Goal: Task Accomplishment & Management: Manage account settings

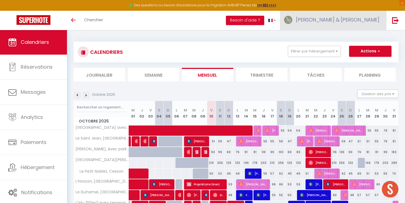
click at [358, 20] on span "[PERSON_NAME] & [PERSON_NAME]" at bounding box center [337, 19] width 83 height 7
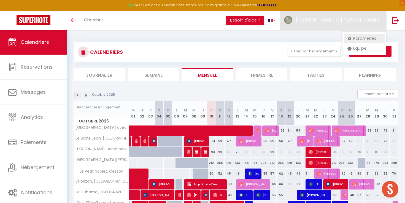
click at [365, 40] on link "Paramètres" at bounding box center [364, 38] width 41 height 9
select select "28"
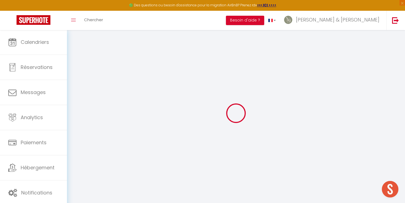
type input "25mD5wmzUvFbNqwRKOKgPdl6Q"
type input "egi5z5jEKprUUqUKA5NYbNErG"
type input "https://app.superhote.com/#/get-available-rentals/egi5z5jEKprUUqUKA5NYbNErG"
select select "fr"
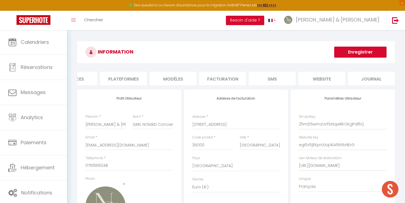
scroll to position [0, 76]
click at [121, 79] on li "Plateformes" at bounding box center [123, 79] width 47 height 14
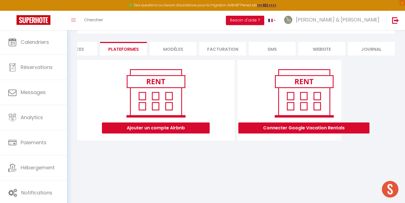
scroll to position [30, 0]
click at [180, 130] on button "Ajouter un compte Airbnb" at bounding box center [156, 127] width 108 height 11
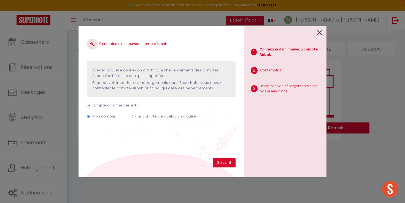
click at [171, 115] on label "Le compte de quelqu'un d'autre" at bounding box center [167, 117] width 58 height 6
click at [136, 115] on input "Le compte de quelqu'un d'autre" at bounding box center [134, 117] width 4 height 4
radio input "true"
radio input "false"
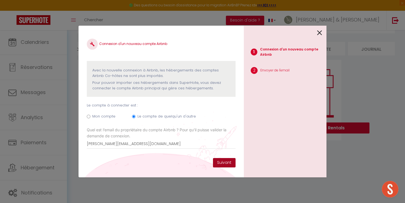
type input "thomas.guyardimmo@gmail.com"
click at [227, 166] on button "Suivant" at bounding box center [224, 162] width 23 height 9
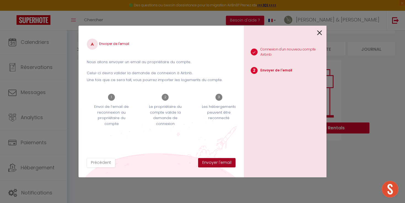
click at [221, 163] on button "Envoyer l'email" at bounding box center [216, 162] width 37 height 9
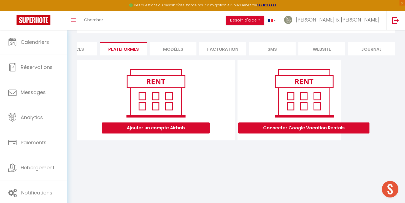
click at [318, 50] on li "website" at bounding box center [321, 49] width 47 height 14
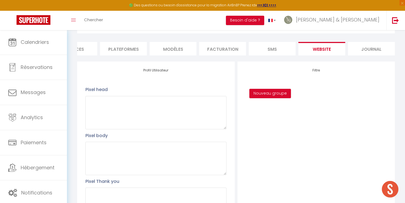
click at [283, 51] on li "SMS" at bounding box center [272, 49] width 47 height 14
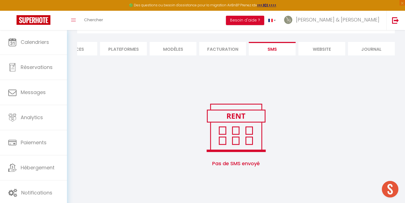
click at [234, 48] on li "Facturation" at bounding box center [222, 49] width 47 height 14
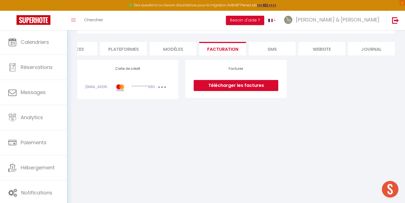
click at [184, 49] on li "MODÈLES" at bounding box center [173, 49] width 47 height 14
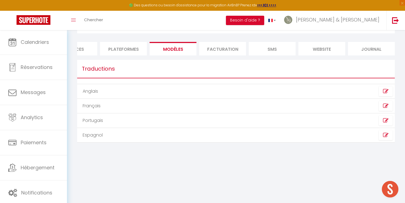
click at [128, 46] on li "Plateformes" at bounding box center [123, 49] width 47 height 14
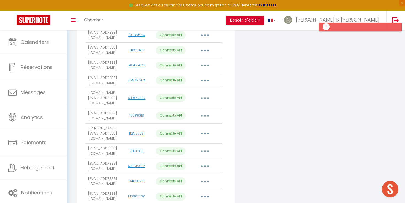
scroll to position [767, 0]
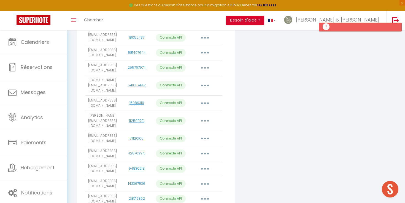
scroll to position [779, 0]
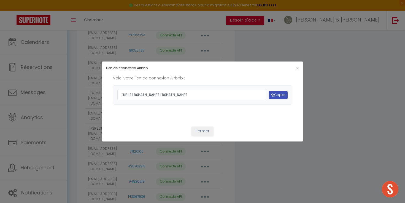
click at [276, 96] on button "Copier" at bounding box center [278, 94] width 19 height 7
click at [204, 136] on button "Fermer" at bounding box center [203, 130] width 22 height 9
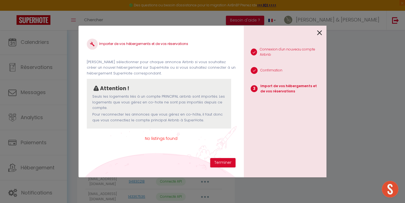
click at [227, 157] on div "Importer de vos hébergements et de vos réservations Veuillez sélectionner pour …" at bounding box center [161, 96] width 149 height 124
click at [223, 161] on button "Terminer" at bounding box center [222, 162] width 25 height 9
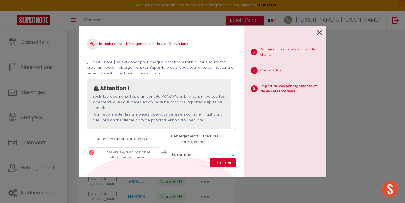
scroll to position [1, 0]
select select "create_new"
click at [218, 163] on button "Terminer" at bounding box center [222, 162] width 25 height 9
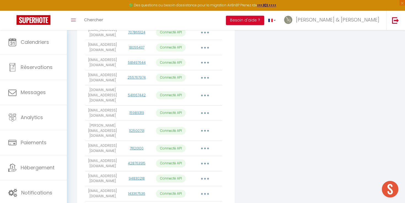
scroll to position [769, 0]
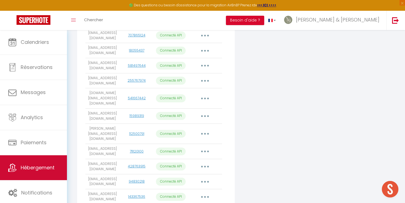
click at [30, 166] on span "Hébergement" at bounding box center [38, 167] width 34 height 7
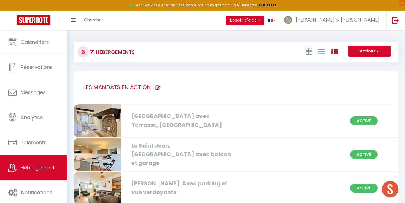
click at [155, 86] on icon at bounding box center [158, 88] width 6 height 6
type input "LES MANDATS EN ACTION"
checkbox parking "true"
checkbox Hélier "true"
checkbox Rennes "true"
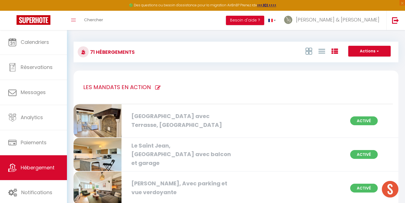
checkbox Jacques "true"
checkbox Ville "true"
checkbox Ouest "true"
checkbox Rennes "true"
checkbox centre "true"
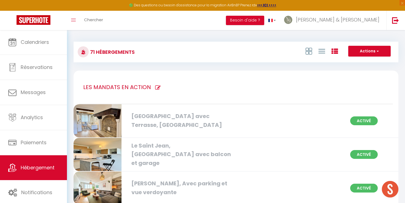
checkbox Centre "true"
checkbox balcon "true"
checkbox Nord "true"
checkbox Centre "true"
checkbox 1oom2\, "true"
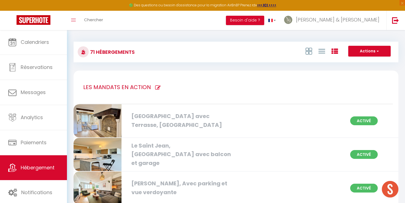
checkbox Centre "true"
checkbox Rennes "true"
checkbox privé "true"
checkbox Rennes "true"
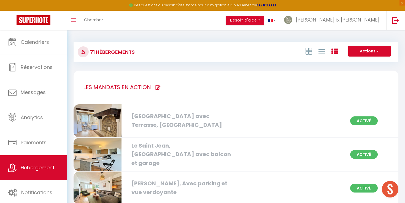
checkbox Saint-Pierre "true"
checkbox balcon "true"
checkbox Gregroire "true"
checkbox Rennes "true"
checkbox privé "true"
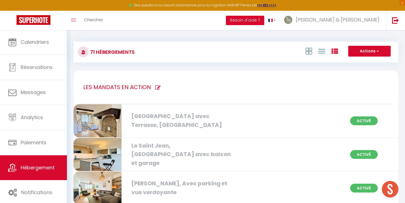
checkbox créateurs "true"
checkbox Rennes "true"
checkbox privé "true"
checkbox Rennes "true"
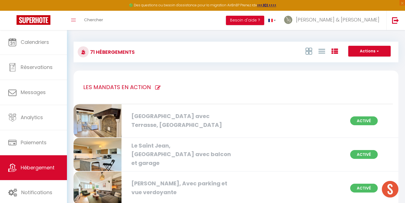
checkbox Rennes "true"
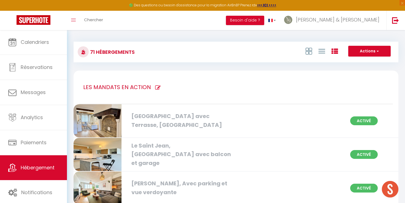
checkbox Rennes "true"
checkbox Rooftop "true"
checkbox Est "true"
checkbox Rennes "true"
checkbox ville "true"
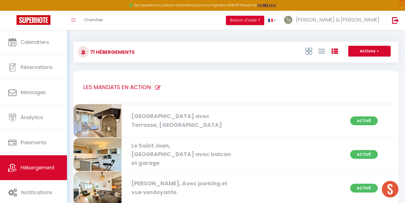
checkbox Garage "true"
checkbox ville "true"
checkbox Cesson "true"
checkbox garage "true"
checkbox verdoyante "true"
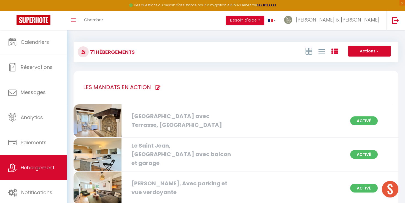
checkbox Rennes "true"
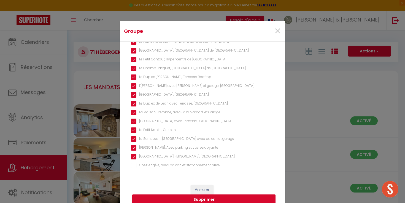
scroll to position [530, 0]
click at [142, 164] on privé "Chez Angèle, avec balcon et stationnement privé" at bounding box center [202, 166] width 143 height 6
checkbox privé "true"
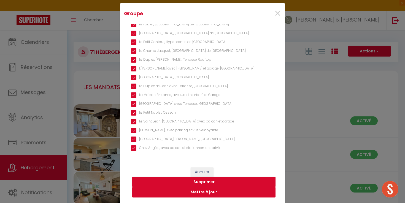
scroll to position [17, 0]
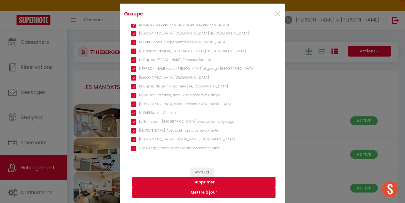
click at [175, 193] on button "Mettre à jour" at bounding box center [203, 192] width 143 height 10
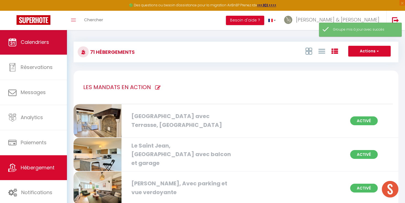
click at [45, 45] on span "Calendriers" at bounding box center [35, 42] width 28 height 7
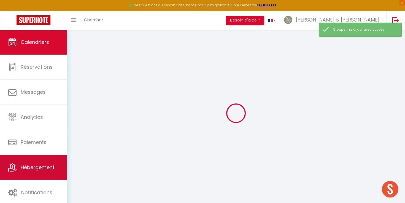
click at [32, 163] on link "Hébergement" at bounding box center [33, 167] width 67 height 25
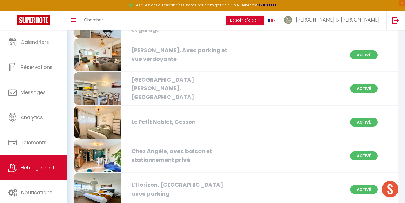
scroll to position [132, 0]
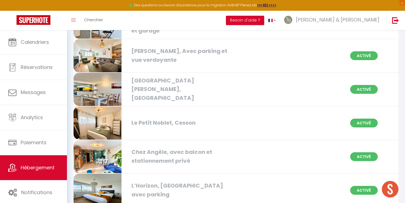
click at [92, 151] on img at bounding box center [98, 156] width 48 height 33
select select "3"
select select "2"
select select "1"
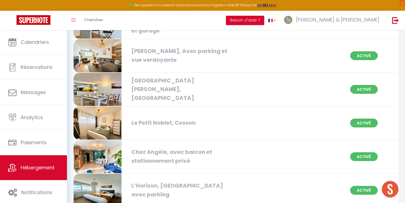
select select
select select "28"
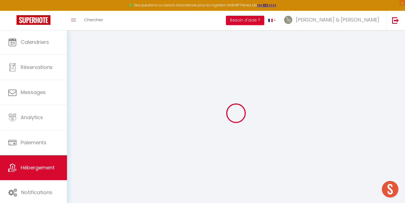
select select
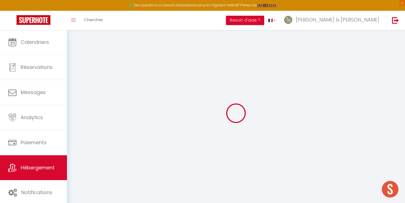
select select
checkbox input "false"
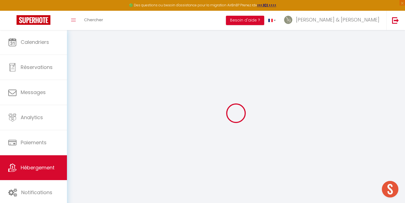
select select
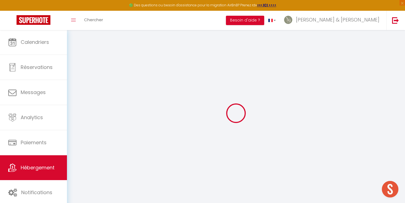
select select
checkbox input "false"
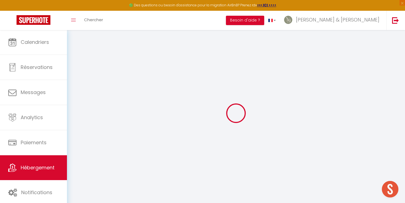
checkbox input "false"
select select
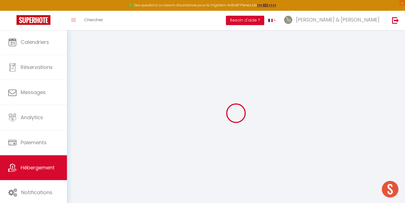
select select
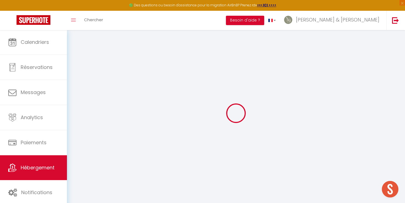
checkbox input "false"
select select
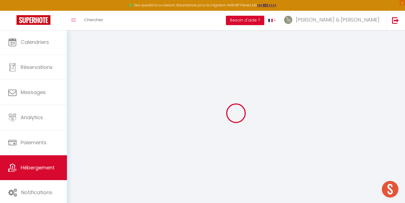
select select
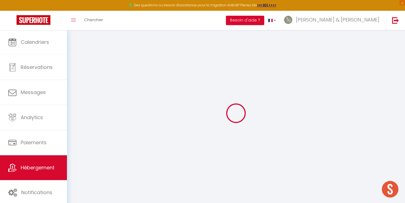
select select
checkbox input "false"
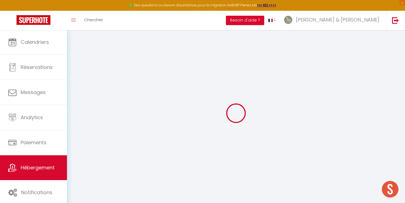
checkbox input "false"
select select
type input "Chez Angèle, avec balcon et stationnement privé"
select select "6"
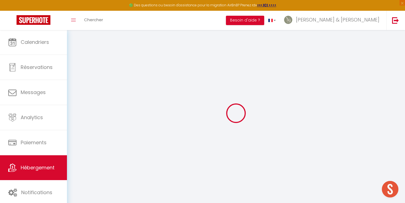
select select "3"
type input "300"
select select
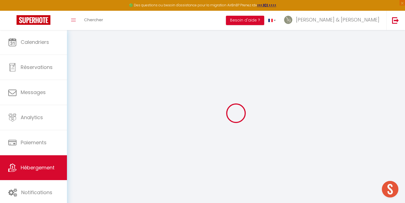
select select
type input "Tour de l'Eperon, 18 Place du Maréchal Juin"
type input "35000"
type input "Rennes"
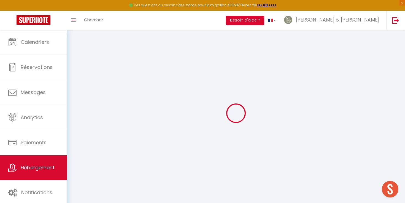
type input "[EMAIL_ADDRESS][DOMAIN_NAME]"
select select
checkbox input "false"
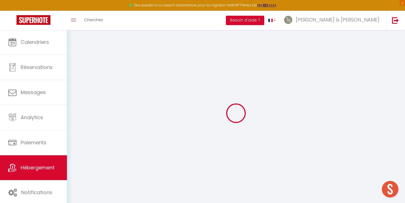
checkbox input "false"
type input "0"
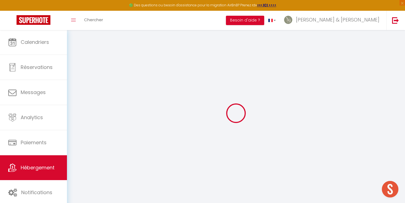
select select
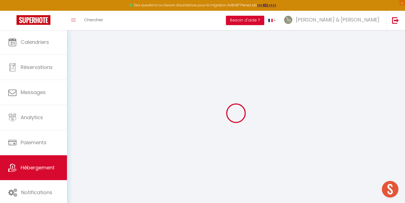
select select
checkbox input "false"
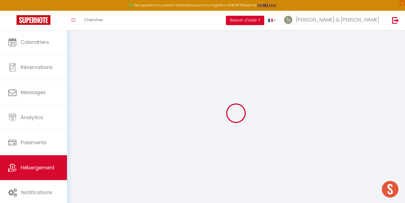
select select
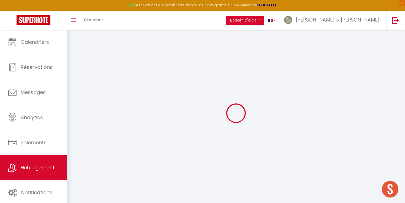
select select
checkbox input "false"
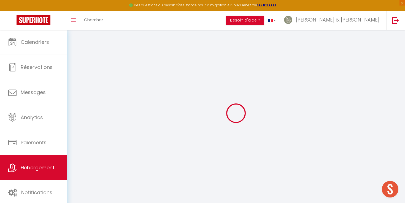
select select
checkbox input "false"
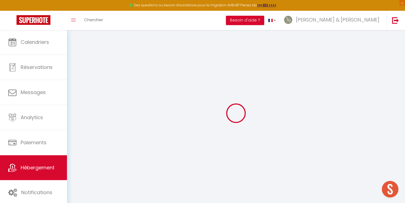
select select "16:00"
select select "23:45"
select select "10:00"
select select "30"
select select "120"
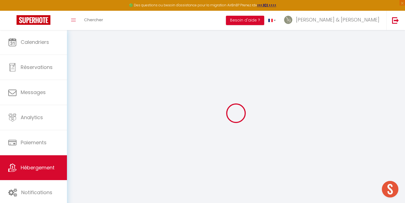
select select
checkbox input "false"
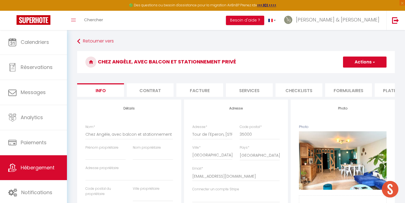
select select
checkbox input "false"
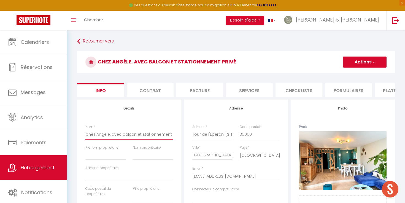
drag, startPoint x: 147, startPoint y: 134, endPoint x: 203, endPoint y: 131, distance: 56.5
select select
checkbox input "false"
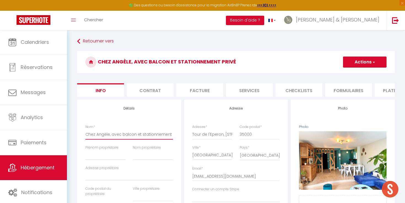
checkbox input "false"
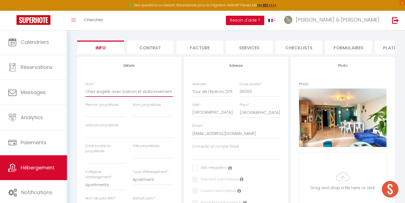
scroll to position [45, 0]
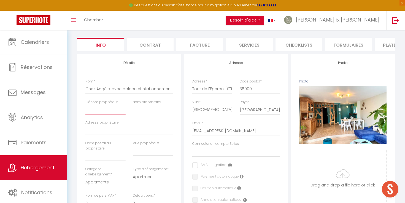
type input "T"
select select
checkbox input "false"
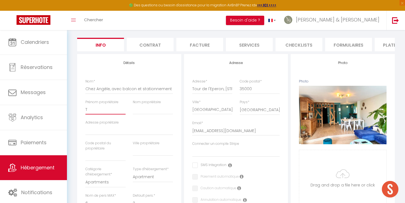
checkbox input "false"
type input "Ti"
select select
checkbox input "false"
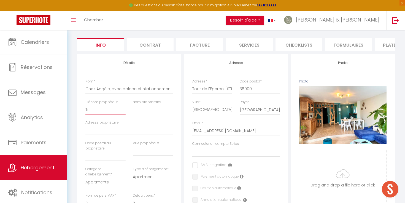
checkbox input "false"
type input "Tif"
select select
checkbox input "false"
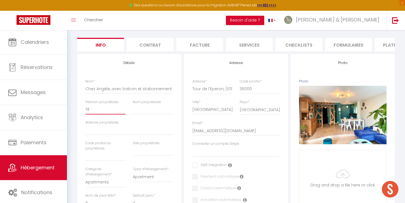
checkbox input "false"
type input "Tife"
select select
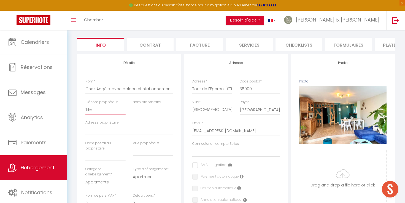
checkbox input "false"
click at [88, 109] on input "Tifaine" at bounding box center [105, 109] width 40 height 10
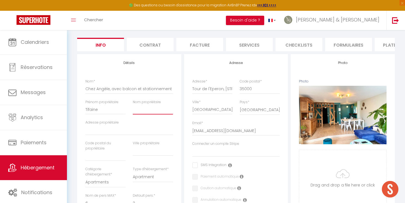
click at [136, 109] on input "Nom propriétaire" at bounding box center [153, 109] width 40 height 10
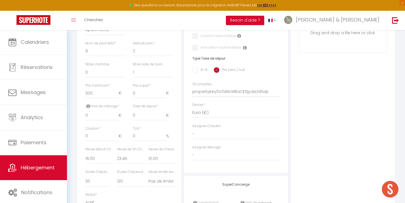
scroll to position [199, 0]
click at [106, 115] on input "0" at bounding box center [101, 114] width 33 height 10
click at [145, 110] on input "0" at bounding box center [149, 114] width 33 height 10
click at [95, 132] on input "0" at bounding box center [101, 135] width 33 height 10
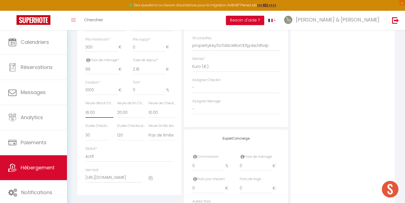
scroll to position [244, 0]
click at [207, 162] on input "0" at bounding box center [208, 165] width 33 height 10
click at [254, 165] on input "0" at bounding box center [256, 165] width 33 height 10
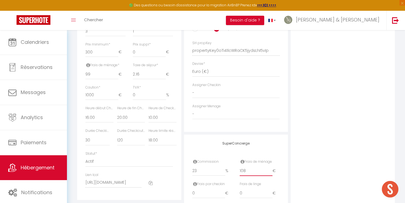
scroll to position [239, 0]
click at [301, 150] on div "Photo Photo Supprimer Drag and drop a file here or click Ooops, something wrong…" at bounding box center [343, 47] width 104 height 372
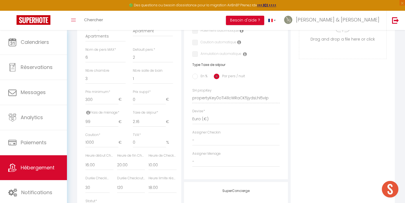
scroll to position [190, 0]
click at [87, 97] on input "300" at bounding box center [101, 101] width 33 height 10
drag, startPoint x: 90, startPoint y: 99, endPoint x: 86, endPoint y: 99, distance: 4.4
click at [86, 99] on input "300" at bounding box center [101, 101] width 33 height 10
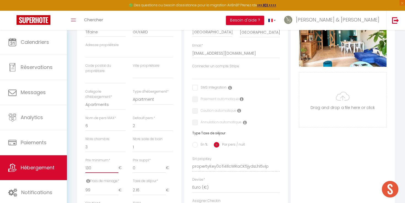
scroll to position [117, 0]
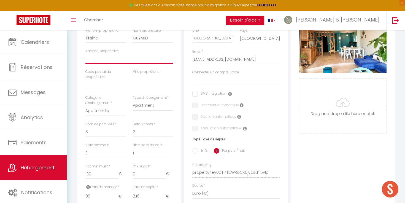
click at [106, 62] on input "Adresse propriétaire" at bounding box center [129, 59] width 88 height 10
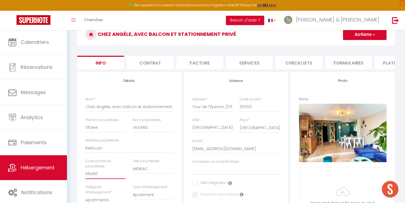
scroll to position [28, 0]
click at [102, 127] on input "Tifaine" at bounding box center [105, 127] width 40 height 10
click at [88, 126] on input "Tifaine et Thomas" at bounding box center [105, 127] width 40 height 10
click at [365, 34] on button "Actions" at bounding box center [365, 34] width 44 height 11
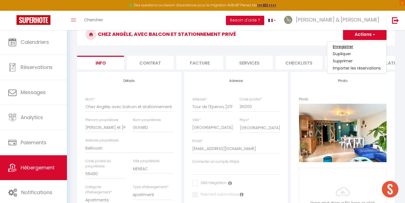
click at [346, 47] on input "Enregistrer" at bounding box center [343, 47] width 20 height 6
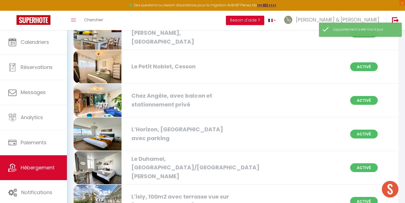
scroll to position [190, 0]
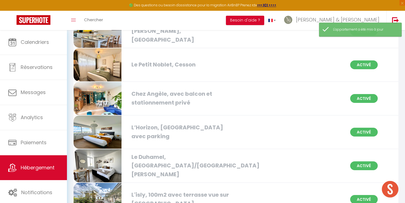
click at [98, 95] on img at bounding box center [98, 98] width 48 height 33
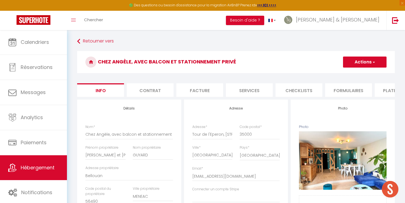
click at [153, 88] on li "Contrat" at bounding box center [150, 90] width 47 height 14
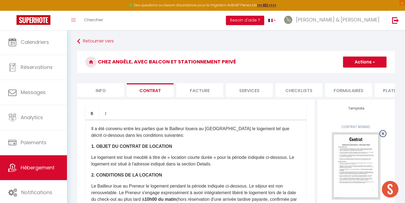
click at [203, 90] on li "Facture" at bounding box center [199, 90] width 47 height 14
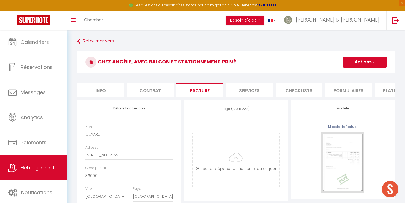
click at [362, 64] on button "Actions" at bounding box center [365, 61] width 44 height 11
click at [357, 75] on link "Enregistrer" at bounding box center [365, 74] width 44 height 7
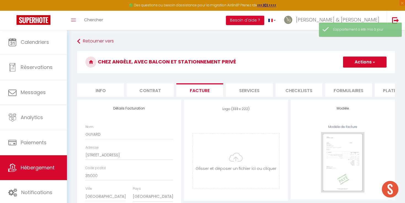
click at [254, 86] on li "Services" at bounding box center [249, 90] width 47 height 14
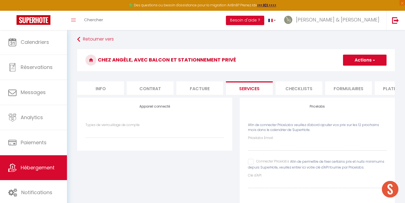
scroll to position [2, 0]
click at [307, 92] on li "Checklists" at bounding box center [299, 88] width 47 height 14
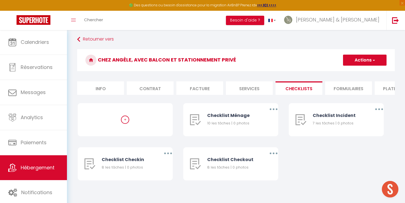
click at [343, 92] on li "Formulaires" at bounding box center [348, 88] width 47 height 14
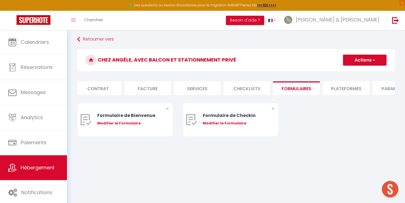
scroll to position [0, 61]
click at [333, 86] on li "Plateformes" at bounding box center [336, 88] width 47 height 14
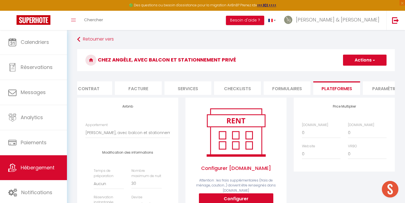
click at [303, 126] on label "[DOMAIN_NAME]" at bounding box center [315, 124] width 26 height 5
click at [303, 127] on select "0 + 1 % + 2 % + 3 % + 4 % + 5 % + 6 % + 7 % + 8 % + 9 %" at bounding box center [321, 132] width 39 height 10
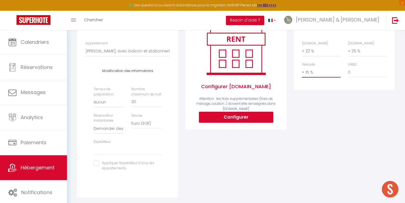
scroll to position [88, 0]
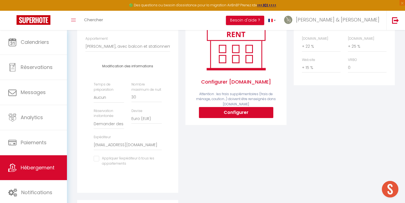
click at [96, 157] on input "checkbox" at bounding box center [128, 159] width 68 height 6
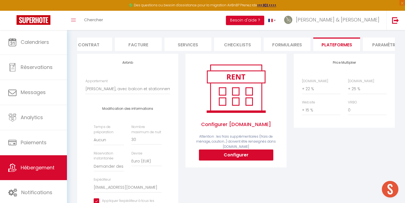
scroll to position [20, 0]
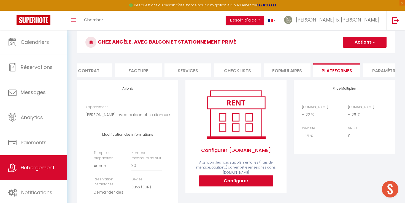
click at [359, 40] on button "Actions" at bounding box center [365, 42] width 44 height 11
click at [351, 54] on link "Enregistrer" at bounding box center [365, 54] width 44 height 7
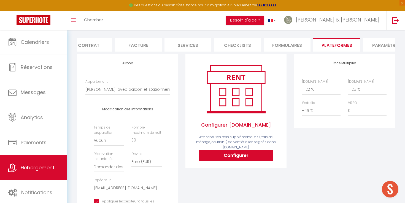
click at [229, 157] on button "Configurer" at bounding box center [236, 155] width 74 height 11
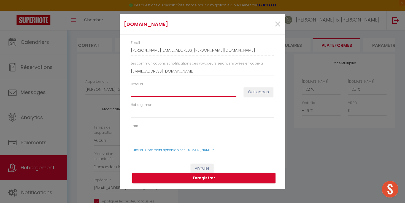
click at [176, 96] on input "Hotel id" at bounding box center [184, 92] width 106 height 10
click at [262, 93] on button "Get codes" at bounding box center [258, 91] width 29 height 9
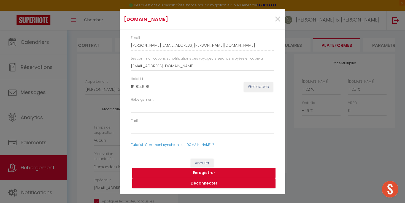
click at [207, 172] on button "Enregistrer" at bounding box center [203, 173] width 143 height 10
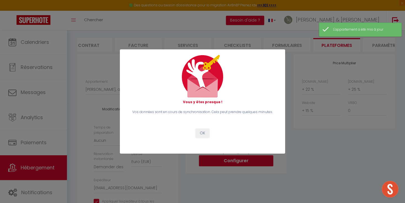
click at [205, 134] on button "OK" at bounding box center [203, 132] width 14 height 9
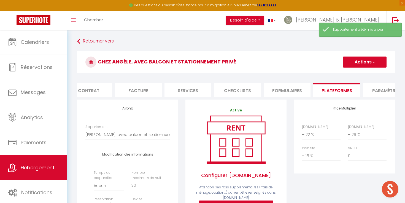
scroll to position [0, 0]
click at [370, 62] on button "Actions" at bounding box center [365, 61] width 44 height 11
click at [357, 74] on link "Enregistrer" at bounding box center [365, 74] width 44 height 7
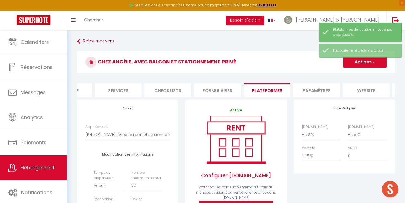
scroll to position [0, 137]
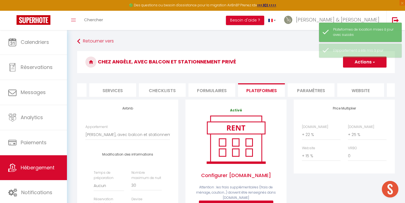
click at [310, 91] on li "Paramètres" at bounding box center [311, 90] width 47 height 14
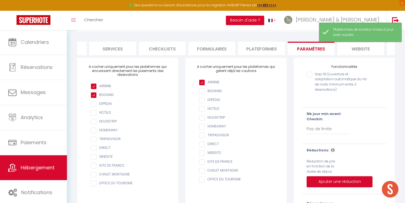
scroll to position [42, 0]
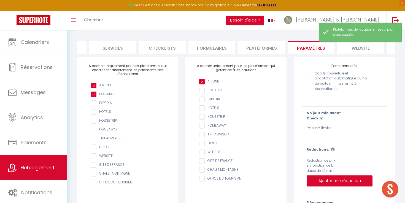
click at [309, 73] on input "Gap fill (ouverture et adaptation automatique du nb de nuits mininum entre 2 ré…" at bounding box center [337, 74] width 61 height 6
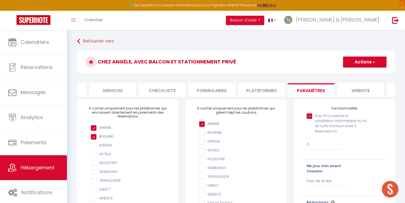
scroll to position [0, 0]
click at [360, 63] on button "Actions" at bounding box center [365, 61] width 44 height 11
click at [355, 75] on input "Enregistrer" at bounding box center [358, 74] width 20 height 6
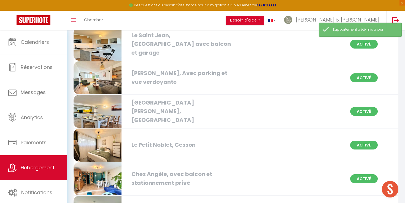
scroll to position [112, 0]
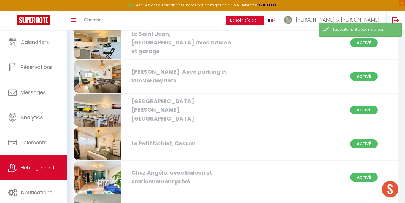
click at [92, 175] on img at bounding box center [98, 177] width 48 height 33
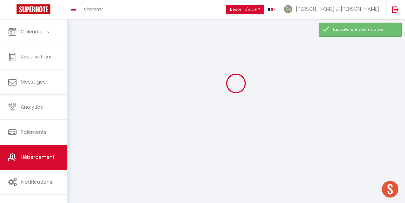
click at [92, 160] on div at bounding box center [236, 83] width 325 height 153
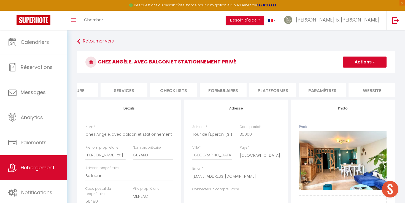
scroll to position [0, 133]
click at [357, 88] on li "website" at bounding box center [364, 90] width 47 height 14
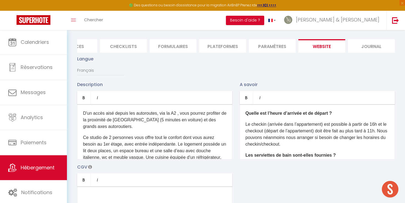
scroll to position [45, 0]
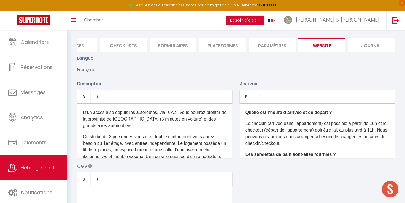
click at [231, 47] on li "Plateformes" at bounding box center [222, 45] width 47 height 14
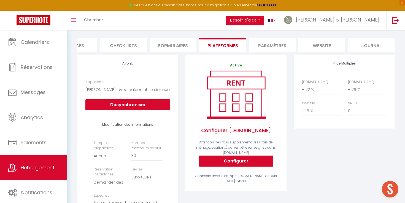
click at [270, 45] on li "Paramètres" at bounding box center [272, 45] width 47 height 14
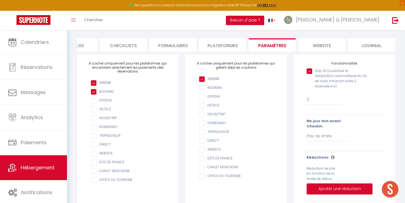
click at [321, 42] on li "website" at bounding box center [321, 45] width 47 height 14
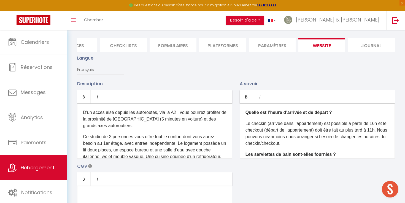
click at [128, 116] on p "D'un accès aisé depuis les autoroutes, via la A2 , vous pourrez profiter de la …" at bounding box center [155, 119] width 144 height 20
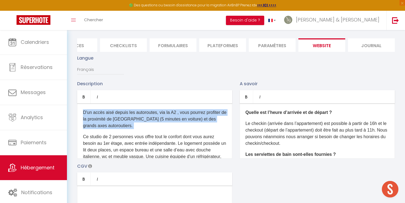
click at [128, 116] on p "D'un accès aisé depuis les autoroutes, via la A2 , vous pourrez profiter de la …" at bounding box center [155, 119] width 144 height 20
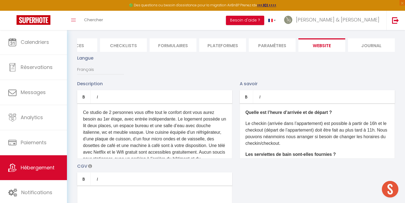
click at [118, 134] on p "Ce studio de 2 personnes vous offre tout le confort dont vous aurez besoin au 1…" at bounding box center [155, 139] width 144 height 60
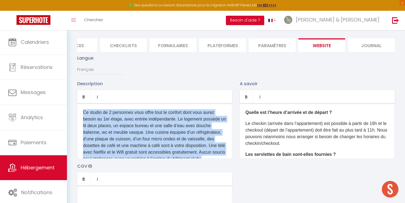
click at [118, 134] on p "Ce studio de 2 personnes vous offre tout le confort dont vous aurez besoin au 1…" at bounding box center [155, 139] width 144 height 60
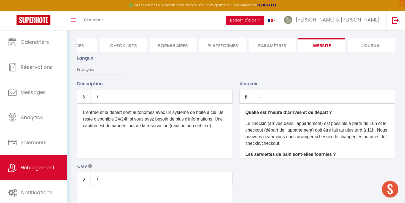
click at [126, 119] on p "L’entrée et le départ sont autonomes avec un système de boite à clé. Je reste d…" at bounding box center [155, 119] width 144 height 20
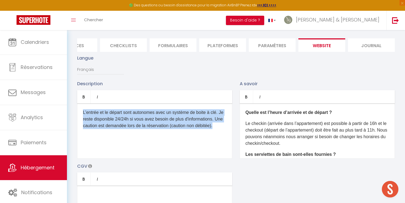
click at [126, 119] on p "L’entrée et le départ sont autonomes avec un système de boite à clé. Je reste d…" at bounding box center [155, 119] width 144 height 20
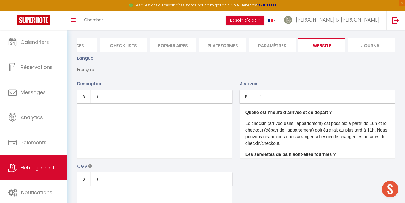
click at [265, 124] on p "Le checkin (arrivée dans l’appartement) est possible à partir de 16h et le chec…" at bounding box center [318, 133] width 144 height 26
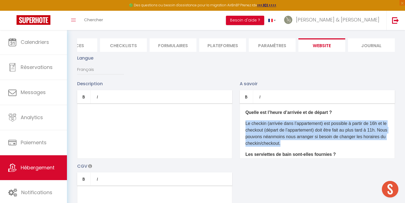
click at [265, 124] on p "Le checkin (arrivée dans l’appartement) est possible à partir de 16h et le chec…" at bounding box center [318, 133] width 144 height 26
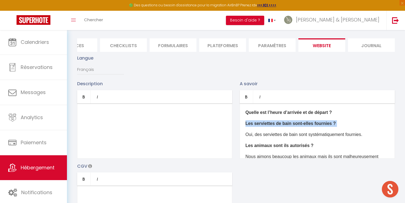
click at [265, 124] on b "Les serviettes de bain sont-elles fournies ?" at bounding box center [291, 123] width 90 height 5
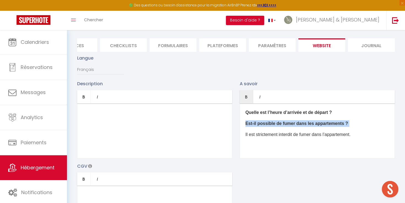
click at [265, 124] on b "Est-il possible de fumer dans les appartements ?" at bounding box center [297, 123] width 103 height 5
click at [265, 124] on p "Est-il possible de fumer dans les appartements ?" at bounding box center [318, 123] width 144 height 7
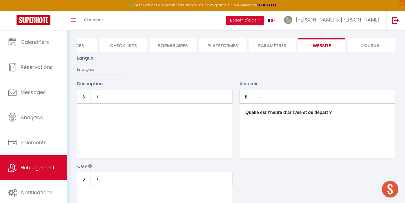
click at [265, 124] on p at bounding box center [318, 123] width 144 height 7
click at [265, 124] on div "Quelle est l’heure d’arrivée et de départ ?" at bounding box center [317, 130] width 155 height 55
click at [265, 124] on div "​" at bounding box center [317, 130] width 155 height 55
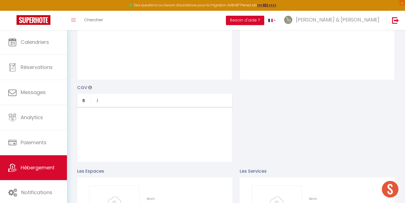
scroll to position [127, 0]
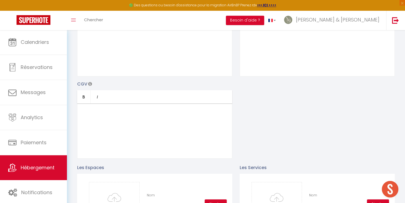
click at [98, 117] on div at bounding box center [154, 130] width 155 height 55
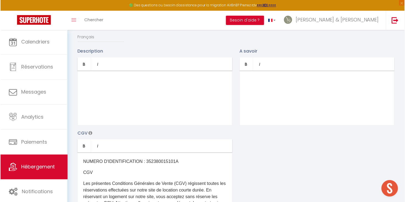
scroll to position [75, 0]
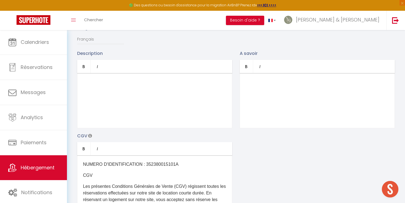
click at [264, 96] on div "​" at bounding box center [317, 100] width 155 height 55
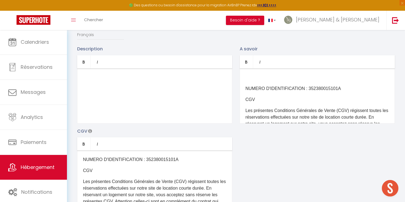
scroll to position [80, 0]
click at [78, 79] on div "​" at bounding box center [154, 95] width 155 height 55
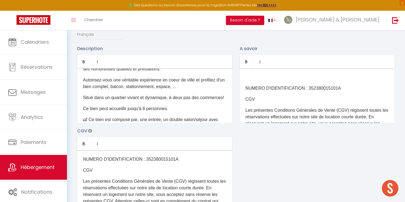
scroll to position [37, 0]
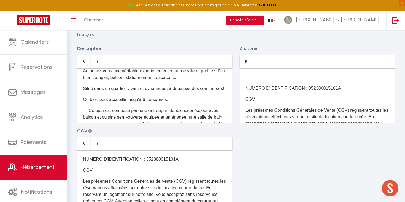
click at [134, 79] on p "Autorisez-vous une véritable expérience en coeur de ville et profitez d'un bien…" at bounding box center [155, 74] width 144 height 13
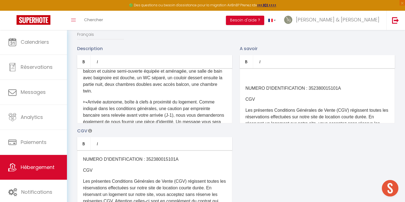
scroll to position [84, 0]
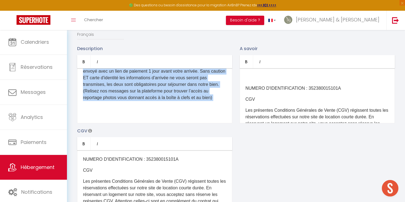
drag, startPoint x: 81, startPoint y: 100, endPoint x: 132, endPoint y: 147, distance: 69.6
click at [132, 147] on div "Description Bold Italic Rich text editor Bienvenue dans ce superbe appartement …" at bounding box center [236, 125] width 325 height 160
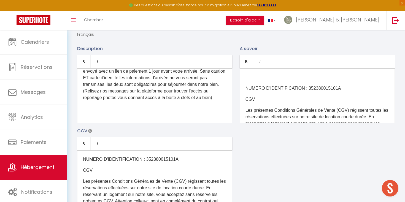
scroll to position [77, 0]
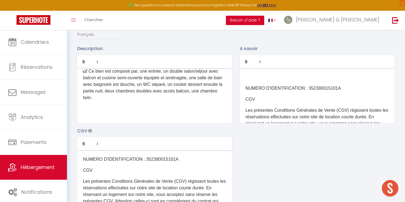
click at [260, 72] on div "​ NUMERO D'IDENTIFICATION : 352380015101A CGV Les présentes Conditions Générale…" at bounding box center [317, 95] width 155 height 55
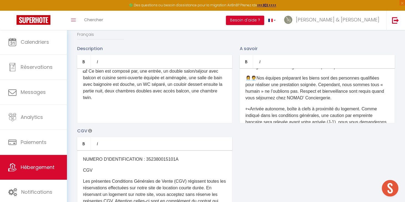
scroll to position [93, 0]
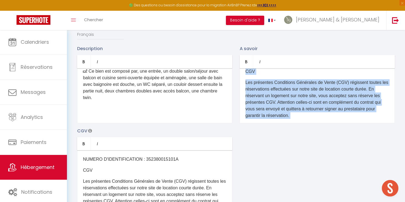
drag, startPoint x: 249, startPoint y: 87, endPoint x: 344, endPoint y: 145, distance: 111.5
click at [344, 145] on div "Description Bold Italic Rich text editor Bienvenue dans ce superbe appartement …" at bounding box center [236, 125] width 325 height 160
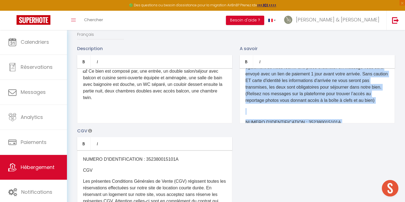
scroll to position [124, 0]
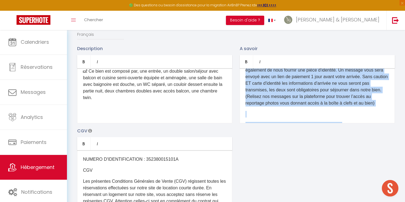
click at [309, 97] on p "🗝Arrivée autonome, boîte à clefs à proximité du logement. Comme indiqué dans le…" at bounding box center [318, 77] width 144 height 60
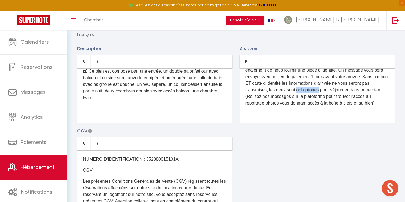
click at [309, 97] on p "🗝Arrivée autonome, boîte à clefs à proximité du logement. Comme indiqué dans le…" at bounding box center [318, 77] width 144 height 60
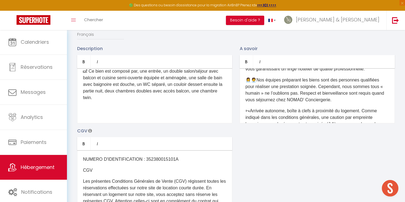
scroll to position [62, 0]
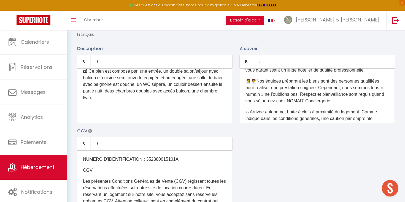
click at [309, 97] on p "👩‍💼🧑‍💼Nos équipes préparant les biens sont des personnes qualifiées pour réalis…" at bounding box center [318, 91] width 144 height 26
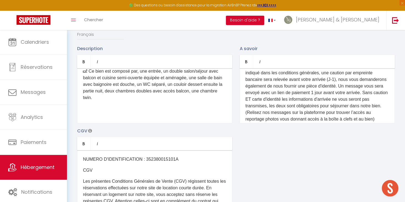
scroll to position [108, 0]
click at [305, 104] on p "🗝Arrivée autonome, boîte à clefs à proximité du logement. Comme indiqué dans le…" at bounding box center [318, 93] width 144 height 60
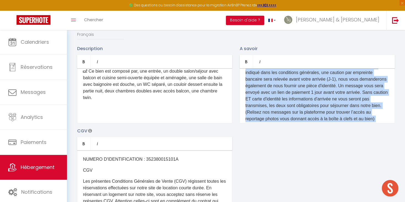
click at [305, 104] on p "🗝Arrivée autonome, boîte à clefs à proximité du logement. Comme indiqué dans le…" at bounding box center [318, 93] width 144 height 60
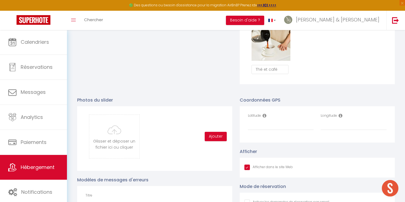
scroll to position [519, 0]
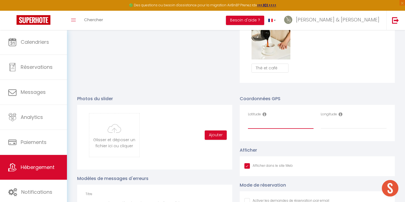
click at [259, 120] on input "Latitude" at bounding box center [281, 124] width 66 height 10
paste input "48.10577"
click at [330, 123] on input "Longitude" at bounding box center [354, 124] width 66 height 10
paste input "-1.67890"
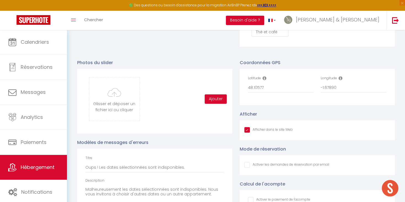
scroll to position [557, 0]
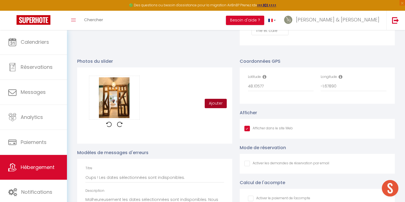
click at [214, 103] on button "Ajouter" at bounding box center [216, 103] width 22 height 9
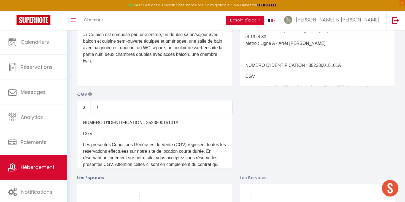
scroll to position [116, 0]
click at [162, 122] on p "NUMERO D'IDENTIFICATION : 352380015101A" at bounding box center [155, 123] width 144 height 7
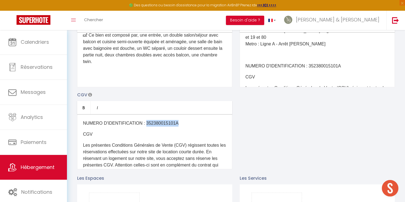
click at [162, 122] on p "NUMERO D'IDENTIFICATION : 352380015101A" at bounding box center [155, 123] width 144 height 7
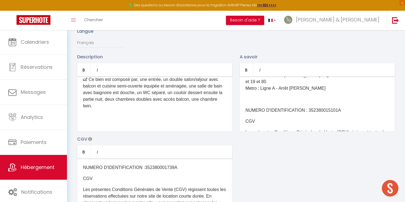
scroll to position [48, 0]
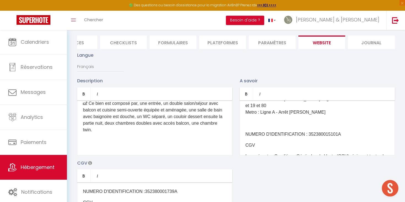
click at [310, 138] on p "NUMERO D'IDENTIFICATION : 352380015101A" at bounding box center [318, 134] width 144 height 7
click at [275, 127] on p "​" at bounding box center [318, 123] width 144 height 7
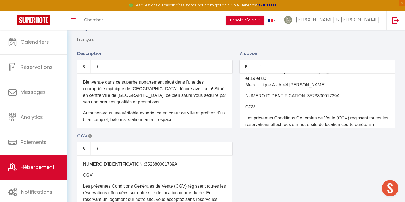
scroll to position [0, 0]
click at [177, 82] on p "Bienvenue dans ce superbe appartement situé dans l'une des copropriété mythique…" at bounding box center [155, 92] width 144 height 26
click at [176, 82] on p "Bienvenue dans ce superbe appartement situé dans l'une des copropriété mythique…" at bounding box center [155, 92] width 144 height 26
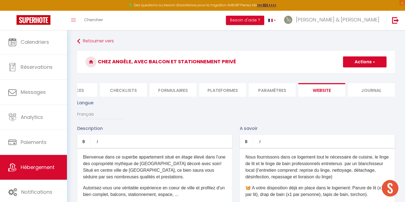
click at [369, 63] on button "Actions" at bounding box center [365, 61] width 44 height 11
click at [356, 75] on input "Enregistrer" at bounding box center [358, 74] width 20 height 6
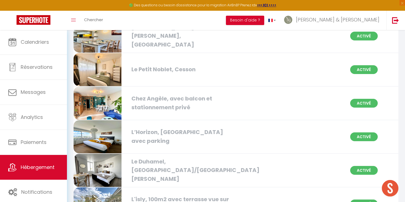
scroll to position [184, 0]
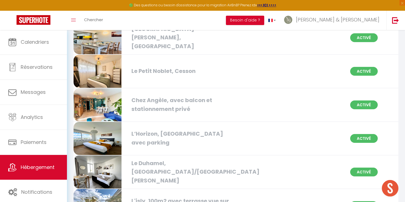
click at [104, 98] on img at bounding box center [98, 104] width 48 height 33
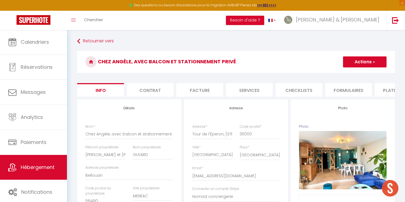
click at [363, 60] on button "Actions" at bounding box center [365, 61] width 44 height 11
click at [347, 73] on input "Enregistrer" at bounding box center [343, 74] width 20 height 6
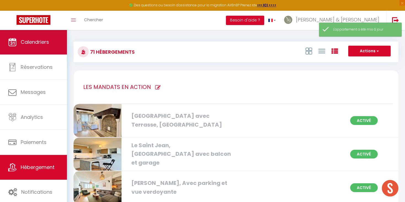
click at [25, 45] on span "Calendriers" at bounding box center [35, 42] width 28 height 7
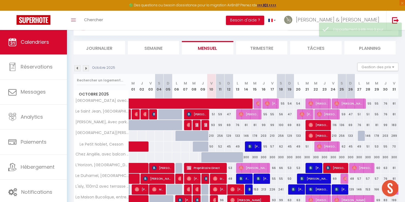
scroll to position [28, 0]
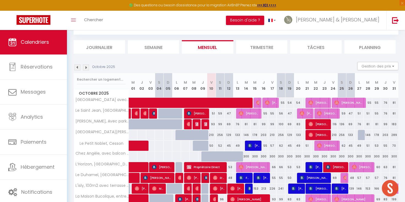
click at [248, 156] on div "300" at bounding box center [246, 157] width 9 height 10
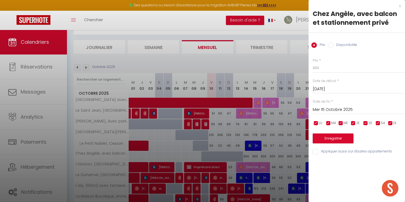
click at [331, 45] on input "Disponibilité" at bounding box center [331, 45] width 6 height 6
click at [327, 113] on input "Mer 15 Octobre 2025" at bounding box center [359, 110] width 92 height 7
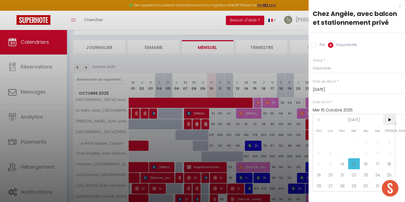
click at [387, 121] on span ">" at bounding box center [389, 119] width 12 height 11
click at [319, 165] on span "11" at bounding box center [319, 163] width 12 height 11
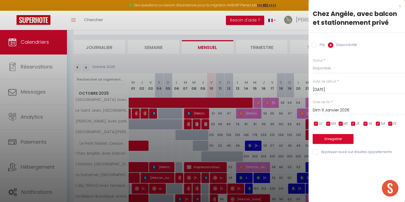
click at [338, 139] on button "Enregistrer" at bounding box center [333, 139] width 41 height 10
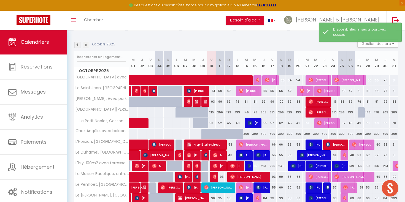
scroll to position [50, 0]
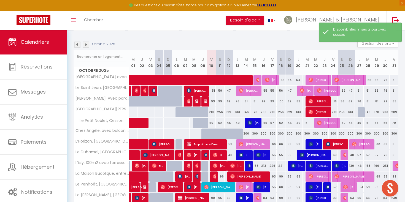
click at [292, 133] on div "300" at bounding box center [289, 134] width 9 height 10
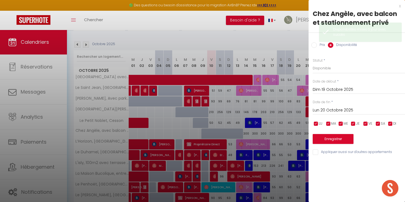
click at [316, 46] on input "Prix" at bounding box center [314, 45] width 6 height 6
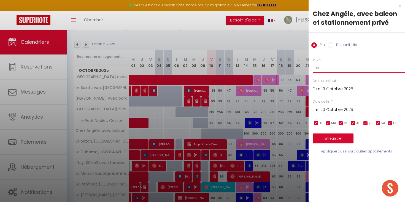
drag, startPoint x: 320, startPoint y: 69, endPoint x: 304, endPoint y: 68, distance: 16.0
click at [304, 68] on body "🟢 Des questions ou besoin d'assistance pour la migration AirBnB? Prenez rdv >>>…" at bounding box center [202, 152] width 405 height 347
click at [379, 122] on input "checkbox" at bounding box center [378, 124] width 6 height 6
click at [364, 123] on input "checkbox" at bounding box center [366, 124] width 6 height 6
click at [354, 123] on input "checkbox" at bounding box center [354, 124] width 6 height 6
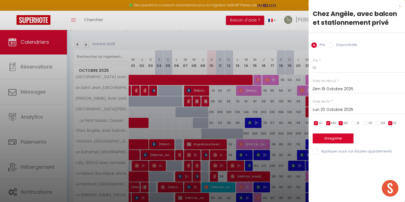
click at [342, 122] on input "checkbox" at bounding box center [341, 124] width 6 height 6
click at [330, 122] on input "checkbox" at bounding box center [329, 124] width 6 height 6
click at [331, 112] on input "Lun 20 Octobre 2025" at bounding box center [359, 109] width 92 height 7
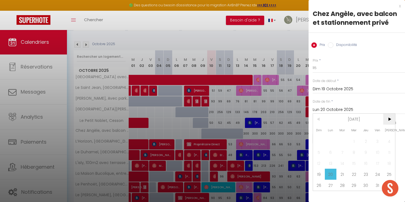
click at [389, 120] on span ">" at bounding box center [389, 119] width 12 height 11
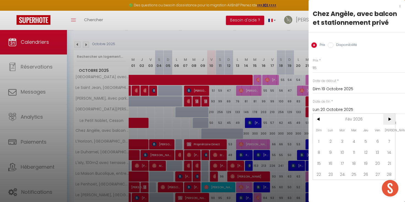
click at [389, 120] on span ">" at bounding box center [389, 119] width 12 height 11
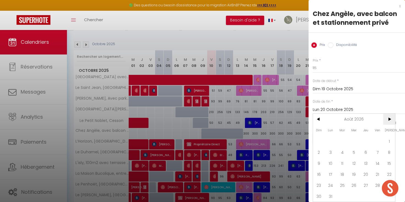
click at [389, 120] on span ">" at bounding box center [389, 119] width 12 height 11
click at [377, 184] on span "30" at bounding box center [378, 185] width 12 height 11
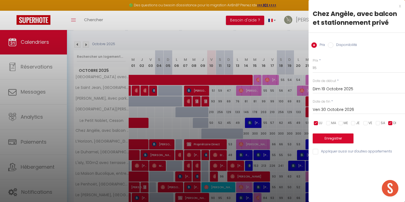
click at [329, 136] on button "Enregistrer" at bounding box center [333, 139] width 41 height 10
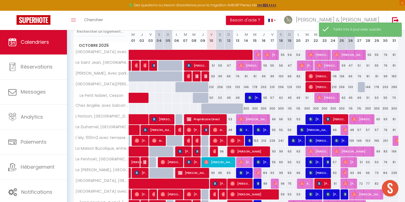
scroll to position [76, 0]
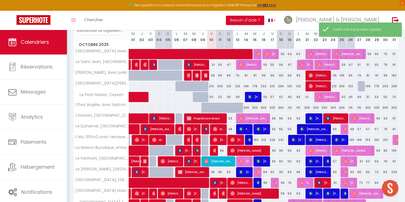
click at [299, 109] on div "115" at bounding box center [298, 108] width 9 height 10
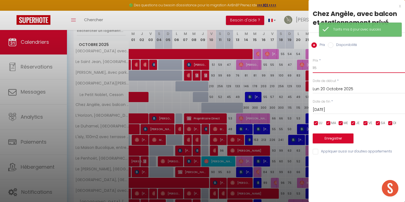
click at [324, 70] on input "115" at bounding box center [359, 68] width 92 height 10
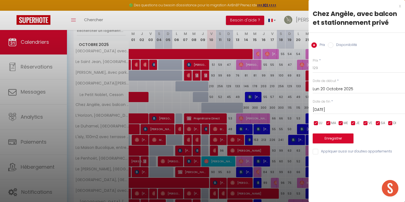
click at [381, 124] on input "checkbox" at bounding box center [378, 124] width 6 height 6
click at [371, 121] on span "VE" at bounding box center [370, 123] width 4 height 5
click at [355, 122] on input "checkbox" at bounding box center [354, 124] width 6 height 6
click at [342, 122] on input "checkbox" at bounding box center [341, 124] width 6 height 6
click at [328, 122] on input "checkbox" at bounding box center [329, 124] width 6 height 6
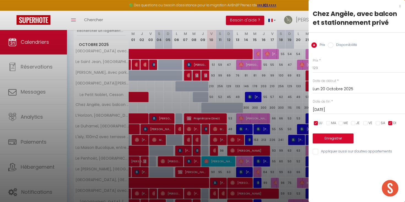
click at [329, 109] on input "Mar 21 Octobre 2025" at bounding box center [359, 109] width 92 height 7
click at [345, 89] on input "Lun 20 Octobre 2025" at bounding box center [359, 89] width 92 height 7
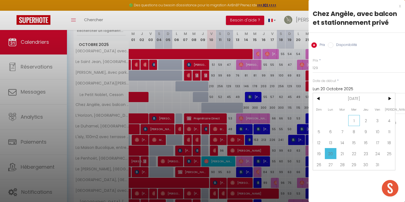
click at [354, 118] on span "1" at bounding box center [354, 120] width 12 height 11
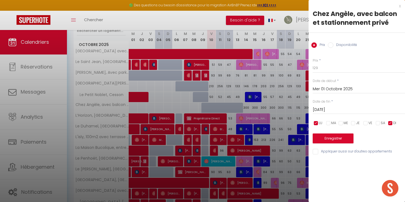
click at [330, 110] on input "Mar 21 Octobre 2025" at bounding box center [359, 109] width 92 height 7
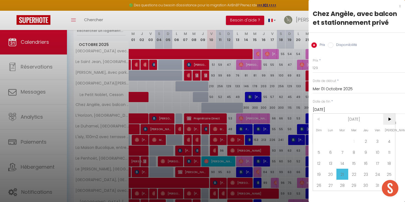
click at [390, 119] on span ">" at bounding box center [389, 119] width 12 height 11
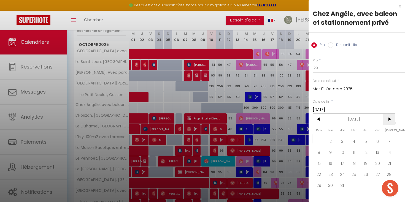
click at [390, 119] on span ">" at bounding box center [389, 119] width 12 height 11
click at [388, 119] on span ">" at bounding box center [389, 119] width 12 height 11
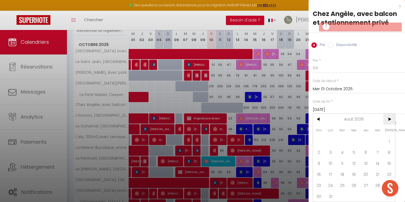
click at [388, 119] on span ">" at bounding box center [389, 119] width 12 height 11
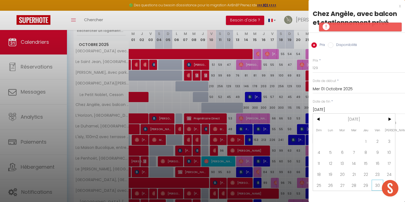
click at [375, 185] on span "30" at bounding box center [378, 185] width 12 height 11
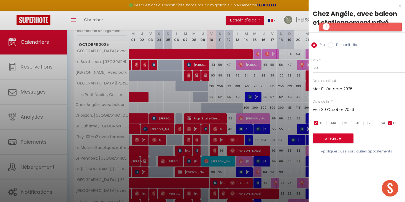
click at [331, 138] on button "Enregistrer" at bounding box center [333, 139] width 41 height 10
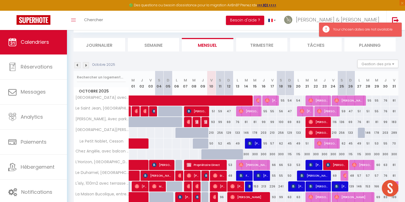
click at [298, 154] on div "115" at bounding box center [298, 154] width 9 height 10
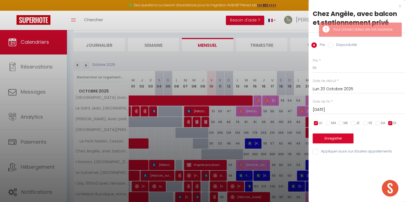
click at [389, 123] on input "checkbox" at bounding box center [391, 124] width 6 height 6
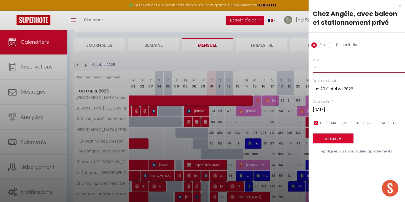
drag, startPoint x: 322, startPoint y: 69, endPoint x: 309, endPoint y: 69, distance: 13.8
click at [309, 69] on div "Prix * 115 Statut * Disponible Indisponible Date de début * Lun 20 Octobre 2025…" at bounding box center [357, 103] width 96 height 104
click at [336, 106] on input "Mar 21 Octobre 2025" at bounding box center [359, 109] width 92 height 7
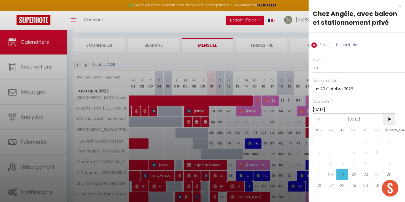
click at [389, 119] on span ">" at bounding box center [389, 119] width 12 height 11
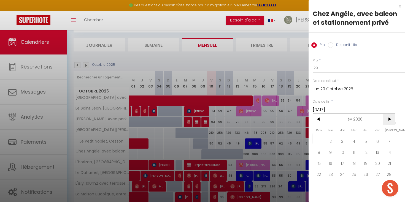
click at [389, 119] on span ">" at bounding box center [389, 119] width 12 height 11
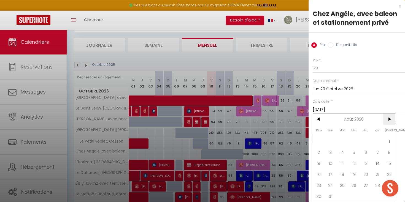
click at [389, 119] on span ">" at bounding box center [389, 119] width 12 height 11
click at [356, 183] on span "30" at bounding box center [354, 185] width 12 height 11
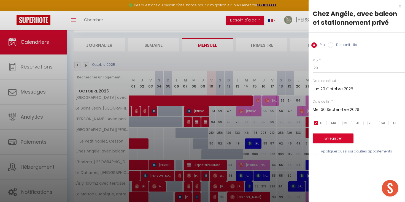
click at [339, 140] on button "Enregistrer" at bounding box center [333, 139] width 41 height 10
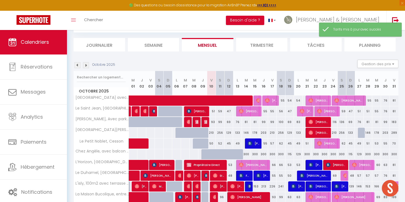
click at [307, 154] on div "300" at bounding box center [307, 154] width 9 height 10
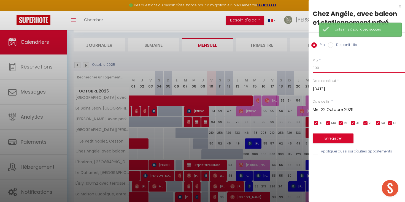
drag, startPoint x: 321, startPoint y: 69, endPoint x: 304, endPoint y: 65, distance: 17.0
click at [304, 66] on body "🟢 Des questions ou besoin d'assistance pour la migration AirBnB? Prenez rdv >>>…" at bounding box center [202, 173] width 405 height 347
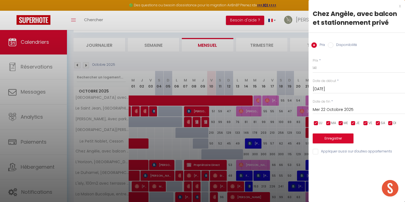
click at [316, 123] on input "checkbox" at bounding box center [316, 124] width 6 height 6
click at [343, 123] on input "checkbox" at bounding box center [341, 124] width 6 height 6
click at [356, 123] on span "JE" at bounding box center [358, 123] width 4 height 5
click at [365, 123] on input "checkbox" at bounding box center [366, 124] width 6 height 6
click at [380, 122] on input "checkbox" at bounding box center [378, 124] width 6 height 6
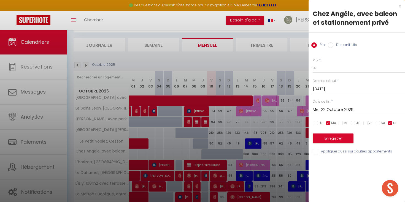
click at [391, 122] on input "checkbox" at bounding box center [391, 124] width 6 height 6
click at [343, 107] on input "Mer 22 Octobre 2025" at bounding box center [359, 109] width 92 height 7
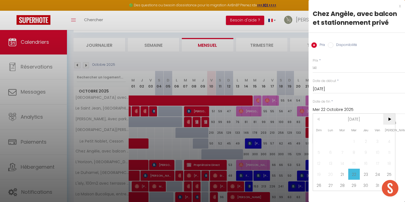
click at [386, 117] on span ">" at bounding box center [389, 119] width 12 height 11
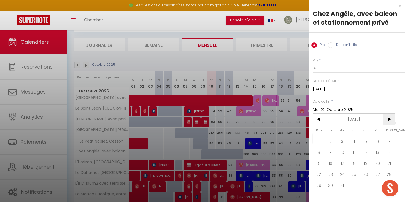
click at [386, 117] on span ">" at bounding box center [389, 119] width 12 height 11
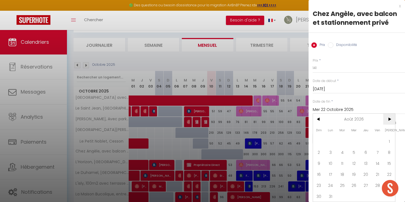
click at [386, 117] on span ">" at bounding box center [389, 119] width 12 height 11
click at [333, 183] on span "30" at bounding box center [331, 185] width 12 height 11
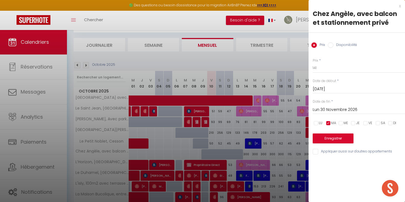
click at [327, 82] on label "Date de début" at bounding box center [324, 81] width 23 height 5
click at [327, 88] on input "Mar 21 Octobre 2025" at bounding box center [359, 89] width 92 height 7
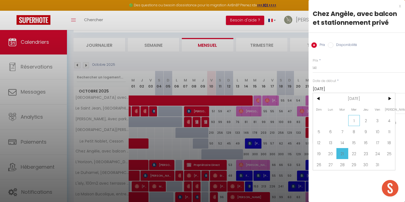
click at [353, 116] on span "1" at bounding box center [354, 120] width 12 height 11
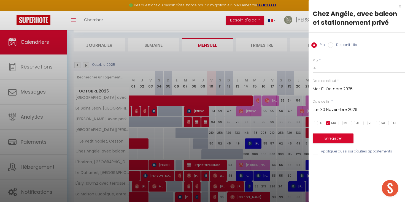
click at [337, 90] on input "Mer 01 Octobre 2025" at bounding box center [359, 89] width 92 height 7
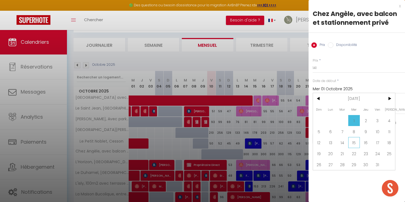
click at [354, 143] on span "15" at bounding box center [354, 142] width 12 height 11
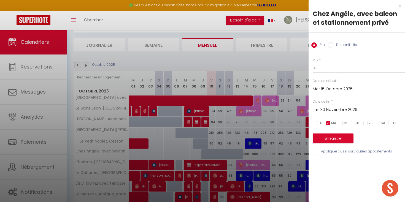
click at [333, 139] on button "Enregistrer" at bounding box center [333, 139] width 41 height 10
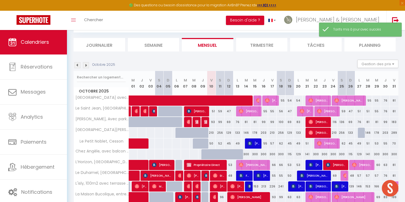
click at [249, 154] on div "300" at bounding box center [246, 154] width 9 height 10
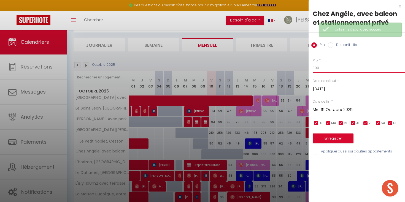
drag, startPoint x: 334, startPoint y: 66, endPoint x: 305, endPoint y: 65, distance: 28.9
click at [305, 66] on body "🟢 Des questions ou besoin d'assistance pour la migration AirBnB? Prenez rdv >>>…" at bounding box center [202, 173] width 405 height 347
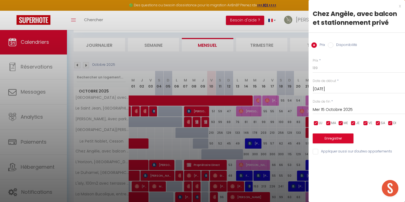
click at [315, 107] on input "Mer 15 Octobre 2025" at bounding box center [359, 109] width 92 height 7
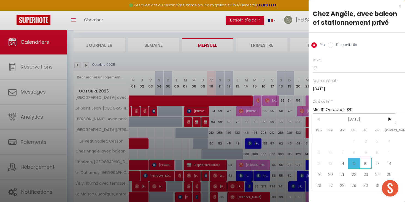
click at [367, 163] on span "16" at bounding box center [366, 163] width 12 height 11
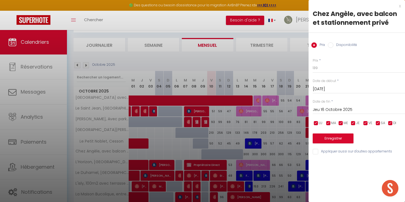
click at [330, 142] on button "Enregistrer" at bounding box center [333, 139] width 41 height 10
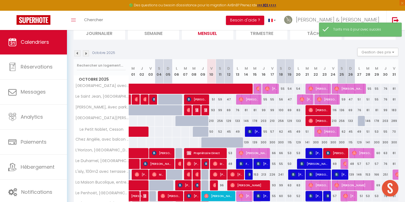
scroll to position [42, 0]
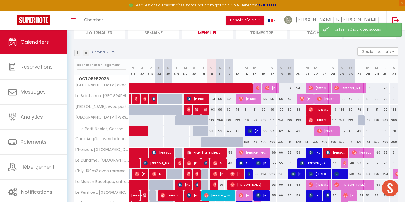
click at [318, 142] on div "300" at bounding box center [315, 142] width 9 height 10
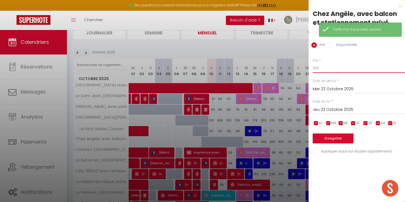
drag, startPoint x: 323, startPoint y: 70, endPoint x: 305, endPoint y: 69, distance: 18.2
click at [305, 69] on body "🟢 Des questions ou besoin d'assistance pour la migration AirBnB? Prenez rdv >>>…" at bounding box center [202, 161] width 405 height 347
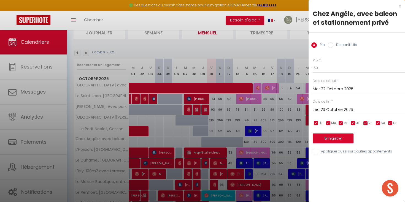
click at [391, 122] on input "checkbox" at bounding box center [391, 124] width 6 height 6
click at [379, 122] on input "checkbox" at bounding box center [378, 124] width 6 height 6
click at [367, 122] on input "checkbox" at bounding box center [366, 124] width 6 height 6
click at [355, 122] on input "checkbox" at bounding box center [354, 124] width 6 height 6
click at [330, 124] on input "checkbox" at bounding box center [329, 124] width 6 height 6
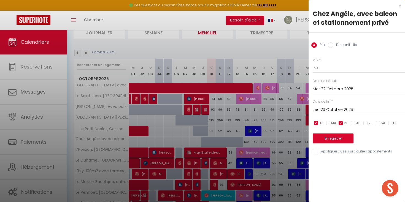
click at [317, 122] on input "checkbox" at bounding box center [316, 124] width 6 height 6
click at [325, 107] on input "Jeu 23 Octobre 2025" at bounding box center [359, 109] width 92 height 7
click at [338, 88] on input "Mer 22 Octobre 2025" at bounding box center [359, 89] width 92 height 7
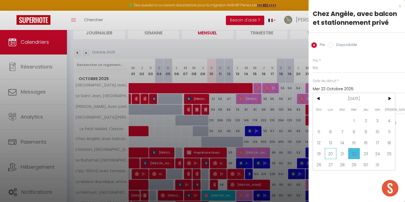
click at [329, 155] on span "20" at bounding box center [331, 153] width 12 height 11
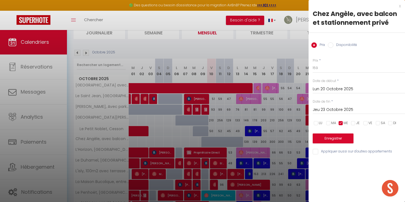
click at [330, 111] on input "Jeu 23 Octobre 2025" at bounding box center [359, 109] width 92 height 7
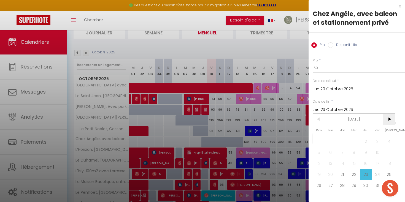
click at [387, 122] on span ">" at bounding box center [389, 119] width 12 height 11
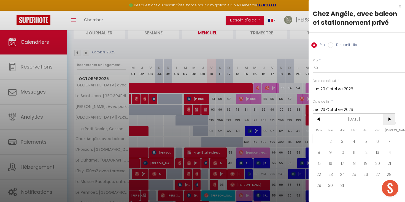
click at [387, 122] on span ">" at bounding box center [389, 119] width 12 height 11
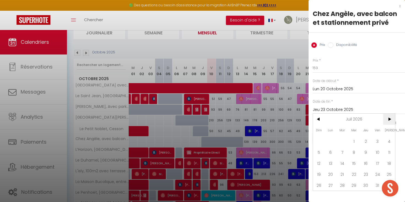
click at [387, 122] on span ">" at bounding box center [389, 119] width 12 height 11
click at [372, 187] on span "30" at bounding box center [378, 185] width 12 height 11
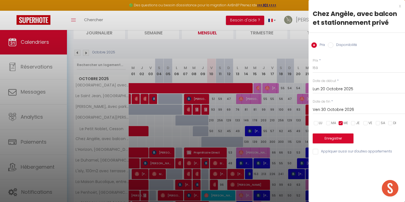
click at [335, 139] on button "Enregistrer" at bounding box center [333, 139] width 41 height 10
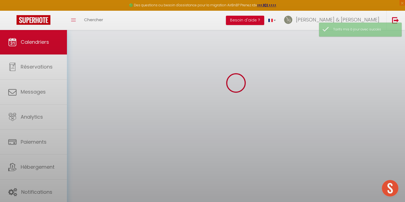
scroll to position [30, 0]
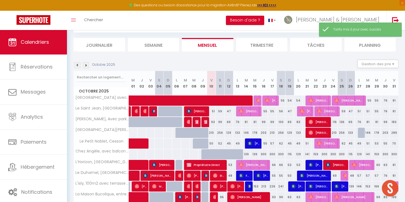
click at [325, 155] on div "300" at bounding box center [324, 154] width 9 height 10
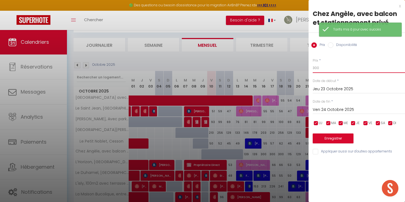
drag, startPoint x: 326, startPoint y: 67, endPoint x: 300, endPoint y: 67, distance: 25.6
click at [300, 67] on body "🟢 Des questions ou besoin d'assistance pour la migration AirBnB? Prenez rdv >>>…" at bounding box center [202, 173] width 405 height 347
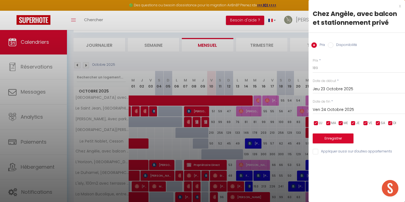
click at [390, 122] on input "checkbox" at bounding box center [391, 124] width 6 height 6
click at [382, 122] on span "SA" at bounding box center [383, 123] width 4 height 5
click at [366, 123] on input "checkbox" at bounding box center [366, 124] width 6 height 6
click at [341, 121] on input "checkbox" at bounding box center [341, 124] width 6 height 6
click at [326, 122] on input "checkbox" at bounding box center [329, 124] width 6 height 6
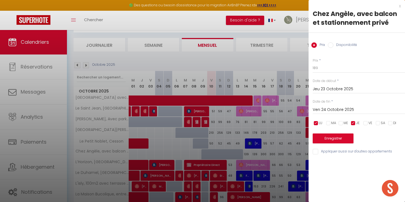
click at [318, 122] on input "checkbox" at bounding box center [316, 124] width 6 height 6
click at [322, 69] on input "189" at bounding box center [359, 68] width 92 height 10
click at [339, 90] on input "Jeu 23 Octobre 2025" at bounding box center [359, 89] width 92 height 7
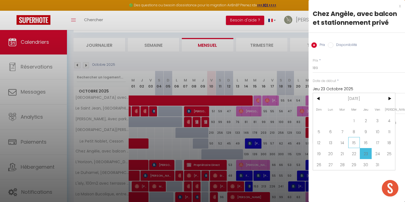
click at [356, 145] on span "15" at bounding box center [354, 142] width 12 height 11
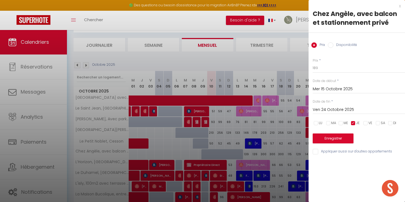
click at [334, 110] on input "Ven 24 Octobre 2025" at bounding box center [359, 109] width 92 height 7
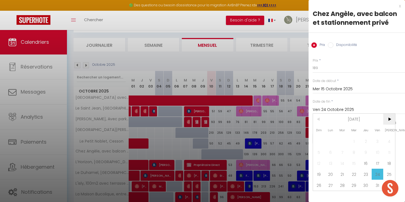
click at [390, 119] on span ">" at bounding box center [389, 119] width 12 height 11
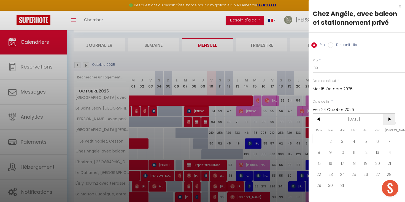
click at [390, 119] on span ">" at bounding box center [389, 119] width 12 height 11
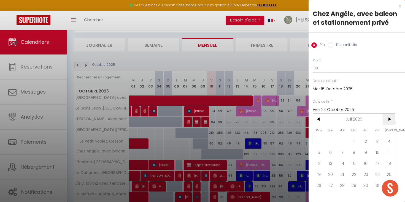
click at [390, 119] on span ">" at bounding box center [389, 119] width 12 height 11
click at [364, 189] on span "31" at bounding box center [366, 185] width 12 height 11
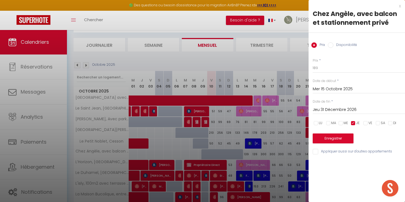
click at [337, 141] on button "Enregistrer" at bounding box center [333, 139] width 41 height 10
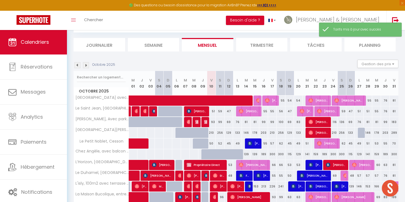
click at [332, 153] on div "300" at bounding box center [333, 154] width 9 height 10
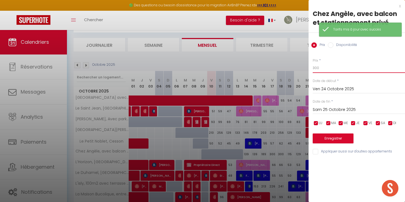
drag, startPoint x: 322, startPoint y: 68, endPoint x: 300, endPoint y: 67, distance: 22.0
click at [300, 67] on body "🟢 Des questions ou besoin d'assistance pour la migration AirBnB? Prenez rdv >>>…" at bounding box center [202, 173] width 405 height 347
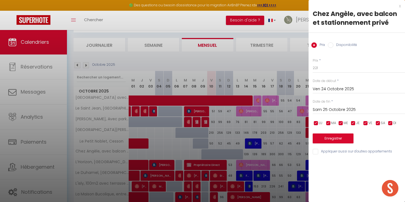
click at [390, 125] on input "checkbox" at bounding box center [391, 124] width 6 height 6
click at [379, 123] on input "checkbox" at bounding box center [378, 124] width 6 height 6
click at [356, 122] on span "JE" at bounding box center [358, 123] width 4 height 5
click at [353, 123] on input "checkbox" at bounding box center [354, 124] width 6 height 6
click at [341, 122] on input "checkbox" at bounding box center [341, 124] width 6 height 6
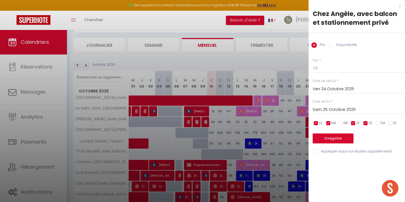
click at [328, 122] on input "checkbox" at bounding box center [329, 124] width 6 height 6
click at [316, 122] on input "checkbox" at bounding box center [316, 124] width 6 height 6
click at [354, 122] on input "checkbox" at bounding box center [354, 124] width 6 height 6
click at [335, 86] on input "Ven 24 Octobre 2025" at bounding box center [359, 89] width 92 height 7
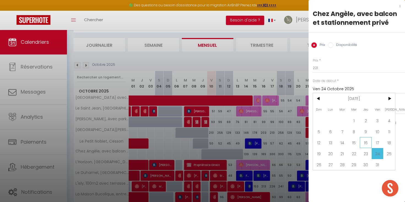
click at [364, 142] on span "16" at bounding box center [366, 142] width 12 height 11
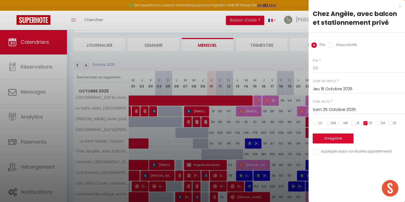
click at [332, 112] on input "Sam 25 Octobre 2025" at bounding box center [359, 109] width 92 height 7
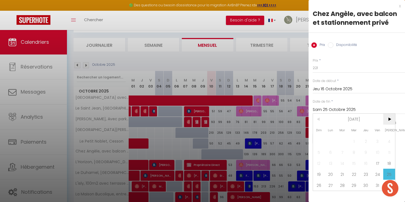
click at [392, 121] on span ">" at bounding box center [389, 119] width 12 height 11
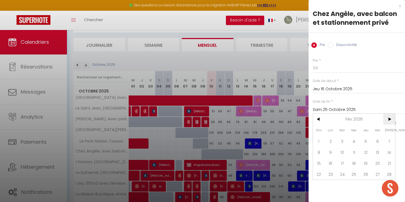
click at [392, 121] on span ">" at bounding box center [389, 119] width 12 height 11
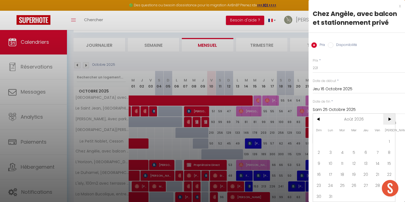
click at [392, 121] on span ">" at bounding box center [389, 119] width 12 height 11
click at [332, 185] on span "30" at bounding box center [331, 185] width 12 height 11
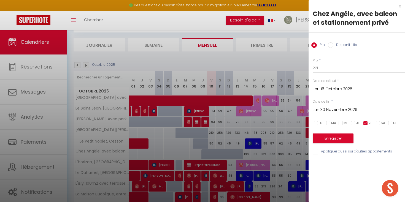
click at [325, 131] on div "Enregistrer" at bounding box center [359, 135] width 92 height 17
click at [324, 137] on button "Enregistrer" at bounding box center [333, 139] width 41 height 10
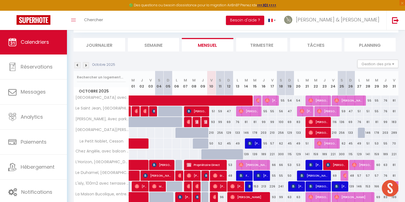
click at [343, 155] on div "300" at bounding box center [342, 154] width 9 height 10
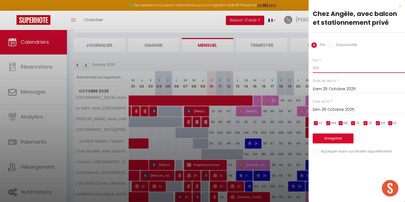
drag, startPoint x: 323, startPoint y: 68, endPoint x: 307, endPoint y: 67, distance: 16.1
click at [307, 67] on body "🟢 Des questions ou besoin d'assistance pour la migration AirBnB? Prenez rdv >>>…" at bounding box center [202, 173] width 405 height 347
click at [390, 123] on input "checkbox" at bounding box center [391, 124] width 6 height 6
click at [367, 122] on input "checkbox" at bounding box center [366, 124] width 6 height 6
click at [354, 122] on input "checkbox" at bounding box center [354, 124] width 6 height 6
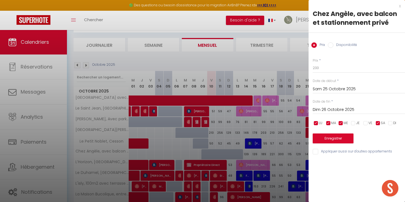
click at [340, 122] on input "checkbox" at bounding box center [341, 124] width 6 height 6
click at [328, 122] on input "checkbox" at bounding box center [329, 124] width 6 height 6
click at [317, 122] on input "checkbox" at bounding box center [316, 124] width 6 height 6
click at [327, 91] on input "Sam 25 Octobre 2025" at bounding box center [359, 89] width 92 height 7
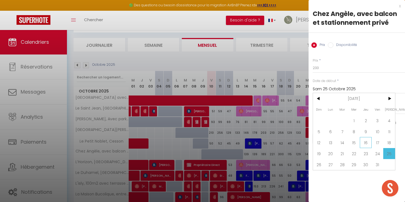
click at [367, 142] on span "16" at bounding box center [366, 142] width 12 height 11
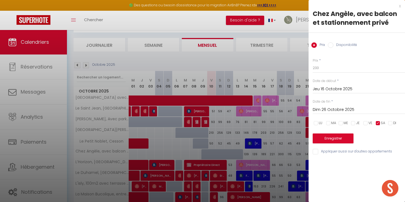
click at [343, 107] on input "Dim 26 Octobre 2025" at bounding box center [359, 109] width 92 height 7
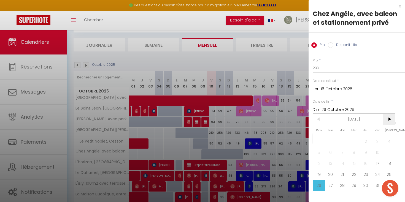
click at [388, 118] on span ">" at bounding box center [389, 119] width 12 height 11
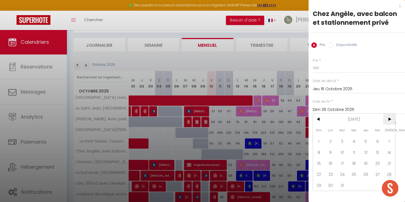
click at [388, 118] on span ">" at bounding box center [389, 119] width 12 height 11
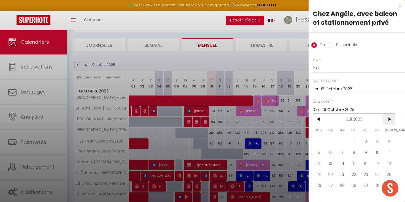
click at [388, 118] on span ">" at bounding box center [389, 119] width 12 height 11
click at [381, 184] on span "30" at bounding box center [378, 185] width 12 height 11
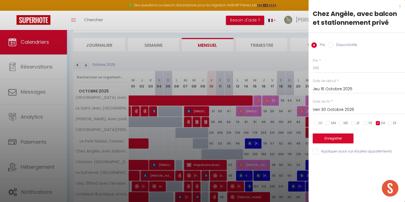
click at [337, 141] on button "Enregistrer" at bounding box center [333, 139] width 41 height 10
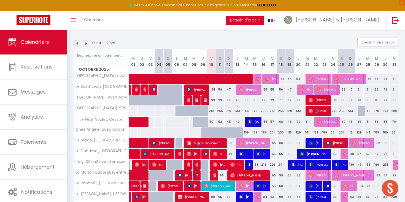
scroll to position [56, 0]
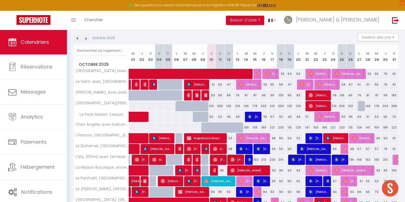
click at [213, 106] on div "210" at bounding box center [211, 106] width 9 height 10
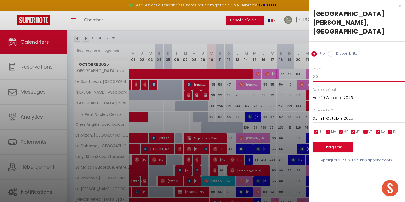
click at [324, 72] on input "210" at bounding box center [359, 77] width 92 height 10
click at [333, 142] on button "Enregistrer" at bounding box center [333, 147] width 41 height 10
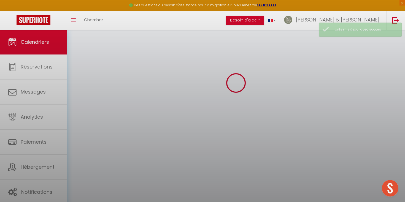
scroll to position [30, 0]
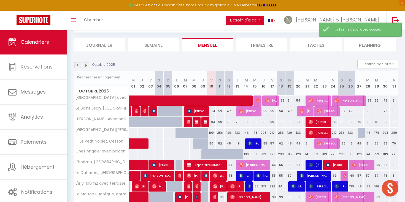
click at [219, 133] on div "256" at bounding box center [220, 133] width 9 height 10
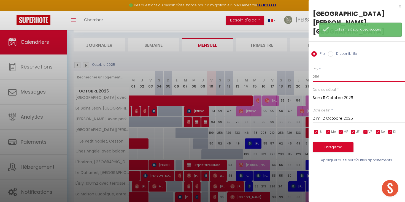
click at [323, 72] on input "256" at bounding box center [359, 77] width 92 height 10
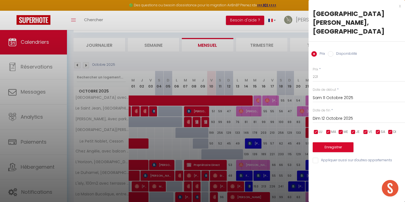
click at [330, 142] on button "Enregistrer" at bounding box center [333, 147] width 41 height 10
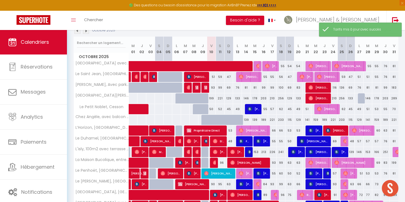
scroll to position [68, 0]
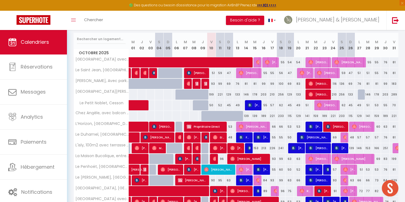
click at [290, 117] on div "115" at bounding box center [289, 116] width 9 height 10
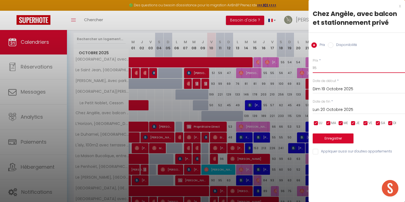
click at [328, 69] on input "115" at bounding box center [359, 68] width 92 height 10
click at [378, 121] on input "checkbox" at bounding box center [378, 124] width 6 height 6
click at [363, 123] on input "checkbox" at bounding box center [366, 124] width 6 height 6
click at [354, 123] on input "checkbox" at bounding box center [354, 124] width 6 height 6
click at [341, 122] on input "checkbox" at bounding box center [341, 124] width 6 height 6
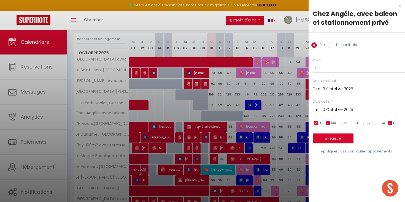
click at [327, 122] on input "checkbox" at bounding box center [329, 124] width 6 height 6
click at [317, 122] on input "checkbox" at bounding box center [316, 124] width 6 height 6
click at [328, 91] on input "Dim 19 Octobre 2025" at bounding box center [359, 89] width 92 height 7
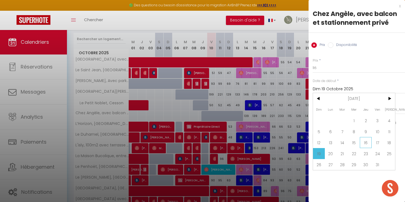
click at [366, 143] on span "16" at bounding box center [366, 142] width 12 height 11
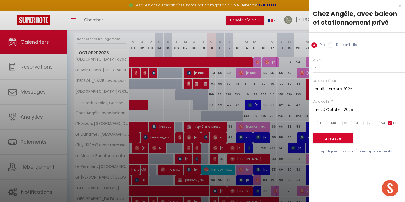
click at [349, 110] on input "Lun 20 Octobre 2025" at bounding box center [359, 109] width 92 height 7
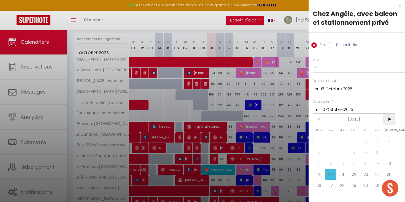
click at [388, 120] on span ">" at bounding box center [389, 119] width 12 height 11
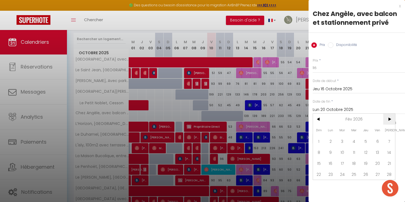
click at [388, 120] on span ">" at bounding box center [389, 119] width 12 height 11
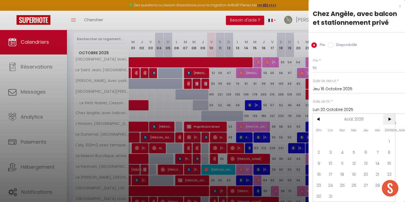
click at [388, 120] on span ">" at bounding box center [389, 119] width 12 height 11
click at [354, 187] on span "30" at bounding box center [354, 185] width 12 height 11
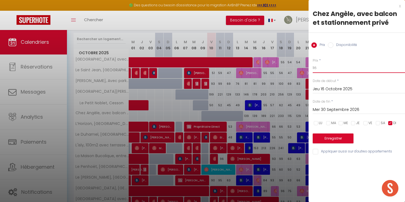
click at [321, 68] on input "116" at bounding box center [359, 68] width 92 height 10
click at [321, 140] on button "Enregistrer" at bounding box center [333, 139] width 41 height 10
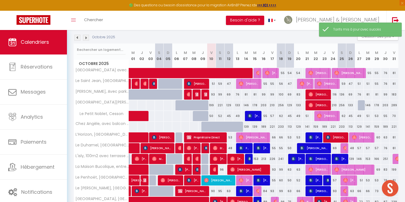
scroll to position [58, 0]
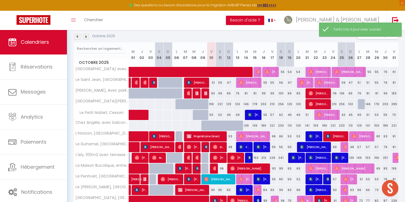
click at [395, 126] on div "221" at bounding box center [394, 126] width 9 height 10
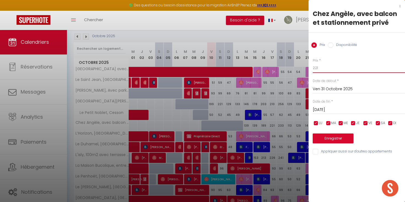
click at [324, 67] on input "221" at bounding box center [359, 68] width 92 height 10
click at [329, 138] on button "Enregistrer" at bounding box center [333, 139] width 41 height 10
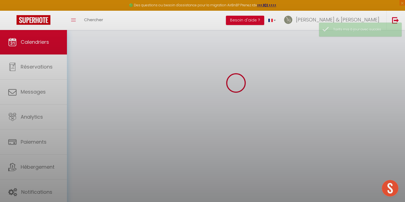
scroll to position [30, 0]
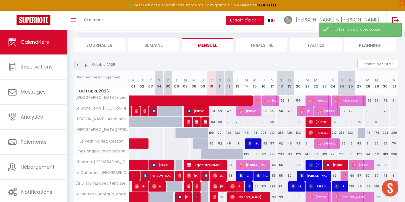
click at [85, 66] on img at bounding box center [86, 65] width 6 height 6
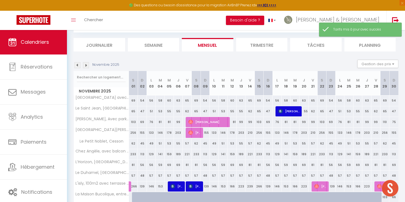
click at [85, 66] on img at bounding box center [86, 65] width 6 height 6
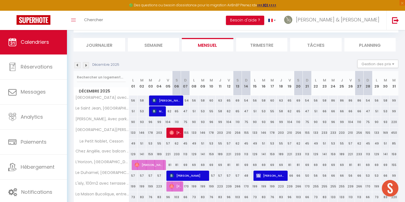
click at [393, 155] on div "159" at bounding box center [394, 154] width 9 height 10
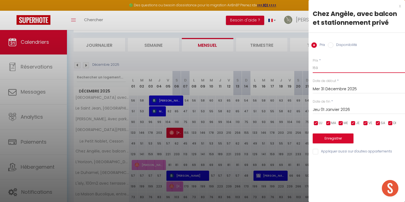
drag, startPoint x: 322, startPoint y: 67, endPoint x: 300, endPoint y: 67, distance: 22.9
click at [300, 67] on body "🟢 Des questions ou besoin d'assistance pour la migration AirBnB? Prenez rdv >>>…" at bounding box center [202, 173] width 405 height 347
click at [326, 138] on button "Enregistrer" at bounding box center [333, 139] width 41 height 10
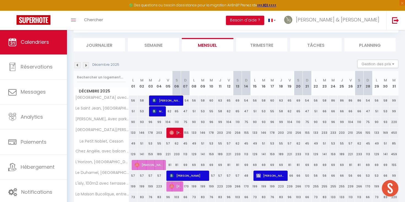
click at [75, 66] on img at bounding box center [77, 65] width 6 height 6
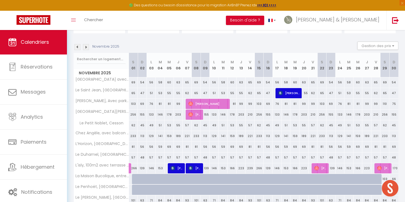
scroll to position [48, 0]
click at [204, 134] on div "113" at bounding box center [205, 136] width 9 height 10
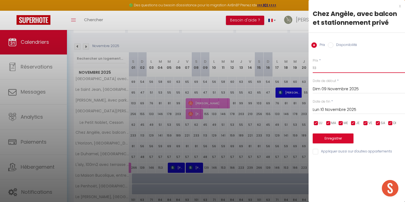
click at [324, 68] on input "113" at bounding box center [359, 68] width 92 height 10
click at [342, 110] on input "Lun 10 Novembre 2025" at bounding box center [359, 109] width 92 height 7
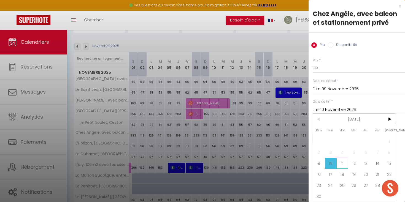
click at [343, 165] on span "11" at bounding box center [342, 163] width 12 height 11
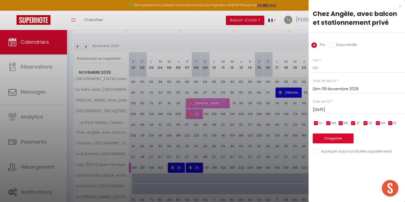
click at [332, 139] on button "Enregistrer" at bounding box center [333, 139] width 41 height 10
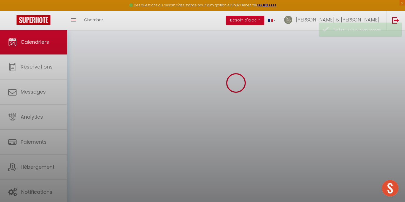
scroll to position [30, 0]
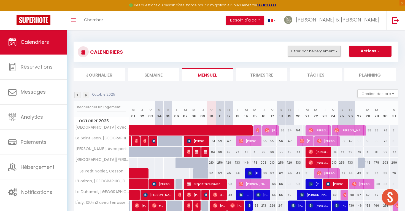
click at [310, 53] on button "Filtrer par hébergement" at bounding box center [314, 51] width 53 height 11
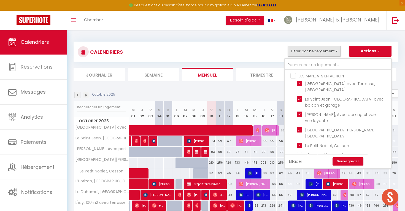
click at [294, 77] on input "LES MANDATS EN ACTION" at bounding box center [343, 76] width 106 height 6
checkbox input "true"
checkbox input "false"
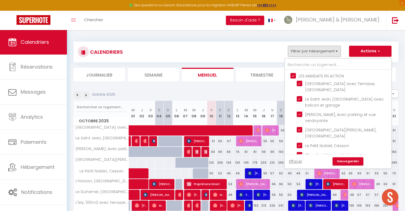
checkbox input "false"
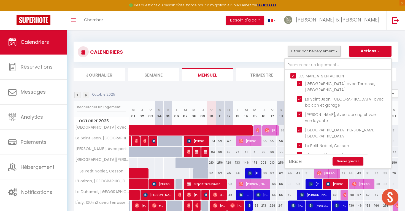
checkbox input "false"
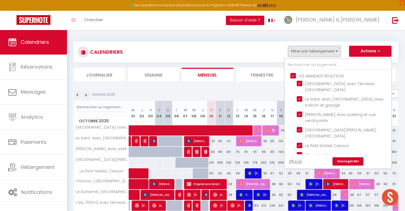
checkbox input "false"
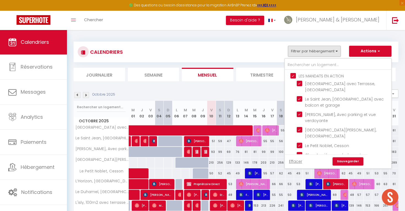
checkbox input "false"
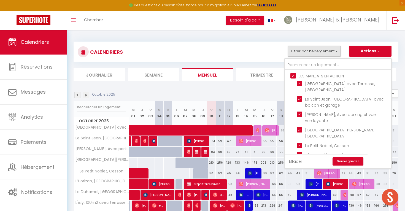
checkbox input "false"
click at [352, 162] on link "Sauvegarder" at bounding box center [348, 161] width 31 height 8
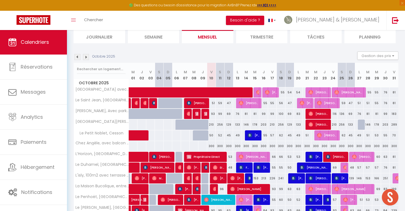
scroll to position [41, 0]
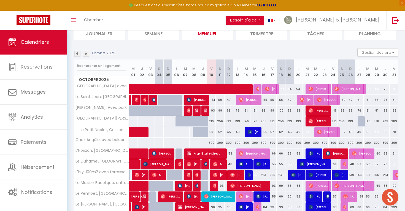
click at [212, 142] on div "300" at bounding box center [211, 143] width 9 height 10
type input "300"
select select "1"
type input "Ven 10 Octobre 2025"
type input "Sam 11 Octobre 2025"
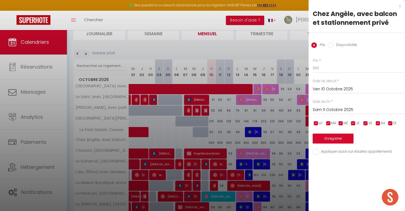
click at [329, 46] on input "Disponibilité" at bounding box center [331, 45] width 6 height 6
radio input "true"
radio input "false"
click at [317, 155] on div "x Chez Angèle, avec balcon et stationnement privé Prix Disponibilité Prix * 300…" at bounding box center [357, 80] width 96 height 161
click at [317, 153] on input "Appliquer aussi sur d'autres appartements" at bounding box center [359, 153] width 92 height 6
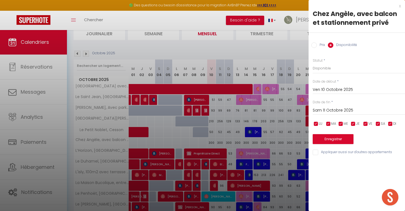
checkbox input "true"
click at [328, 110] on input "Sam 11 Octobre 2025" at bounding box center [359, 110] width 92 height 7
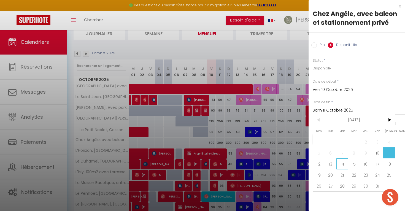
click at [343, 164] on span "14" at bounding box center [342, 163] width 12 height 11
type input "Mar 14 Octobre 2025"
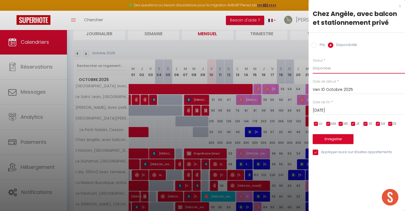
select select "0"
click at [324, 138] on button "Enregistrer" at bounding box center [333, 139] width 41 height 10
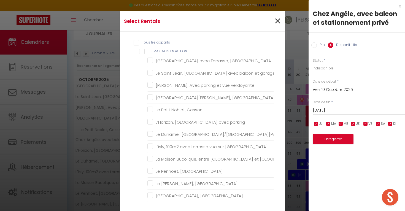
click at [277, 22] on span "×" at bounding box center [277, 21] width 7 height 17
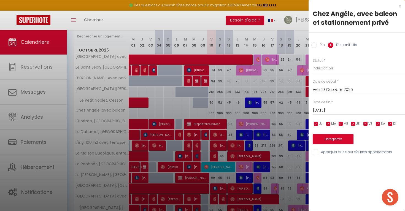
scroll to position [74, 0]
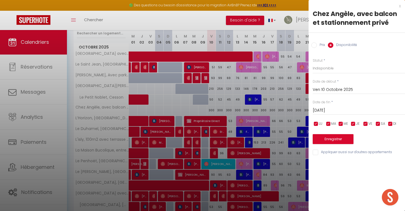
click at [327, 140] on button "Enregistrer" at bounding box center [333, 139] width 41 height 10
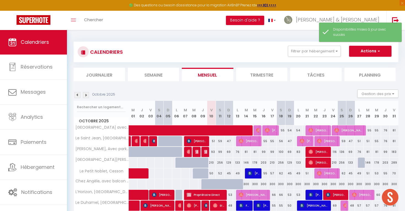
scroll to position [0, 0]
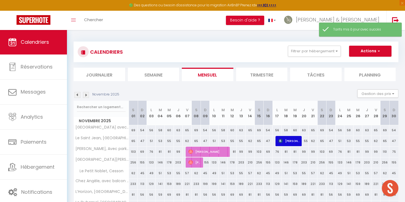
scroll to position [30, 0]
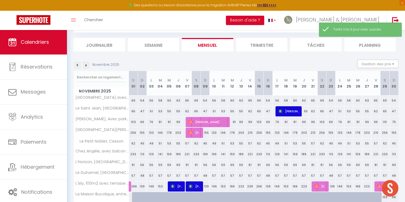
click at [212, 153] on div "199" at bounding box center [214, 154] width 9 height 10
type input "199"
type input "Lun 10 Novembre 2025"
type input "Mar 11 Novembre 2025"
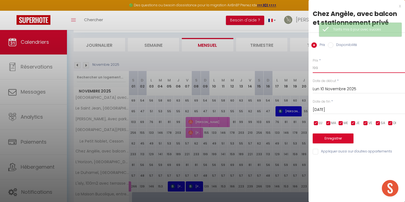
click at [314, 68] on input "199" at bounding box center [359, 68] width 92 height 10
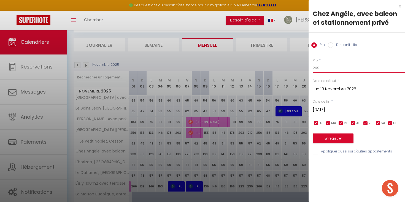
click at [317, 68] on input "299" at bounding box center [359, 68] width 92 height 10
type input "239"
click at [327, 138] on button "Enregistrer" at bounding box center [333, 139] width 41 height 10
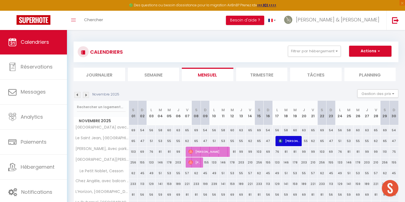
scroll to position [0, 0]
click at [78, 95] on img at bounding box center [77, 95] width 6 height 6
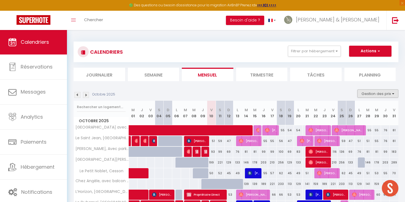
click at [371, 92] on button "Gestion des prix" at bounding box center [377, 94] width 41 height 8
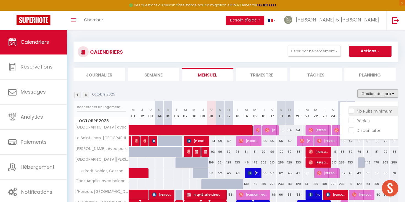
click at [363, 112] on input "Nb Nuits minimum" at bounding box center [374, 111] width 50 height 6
checkbox input "true"
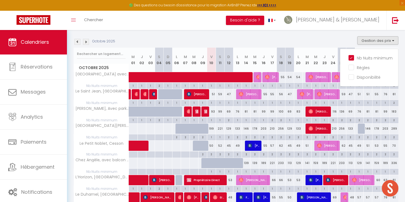
scroll to position [53, 0]
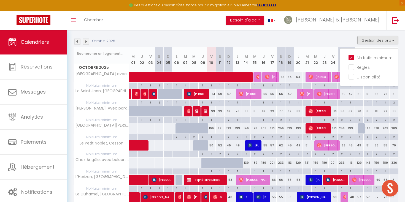
click at [228, 138] on div "2" at bounding box center [229, 136] width 9 height 5
type input "2"
type input "Dim 12 Octobre 2025"
type input "Lun 13 Octobre 2025"
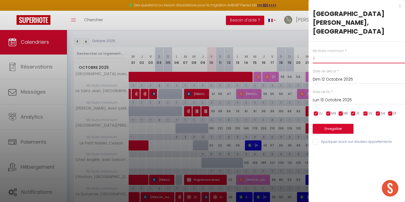
click at [327, 53] on input "2" at bounding box center [359, 58] width 92 height 10
type input "1"
click at [327, 97] on input "Lun 13 Octobre 2025" at bounding box center [359, 100] width 92 height 7
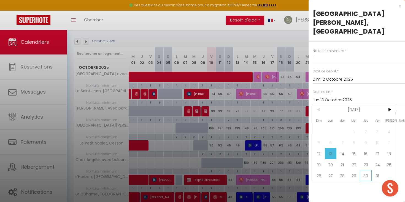
click at [368, 170] on span "30" at bounding box center [366, 175] width 12 height 11
type input "Jeu 30 Octobre 2025"
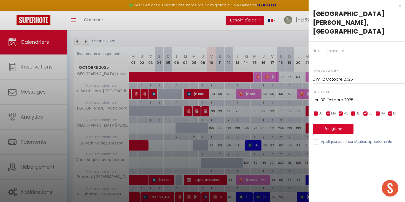
click at [341, 124] on button "Enregistrer" at bounding box center [333, 129] width 41 height 10
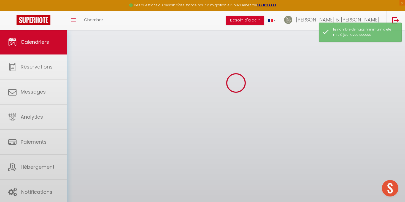
scroll to position [30, 0]
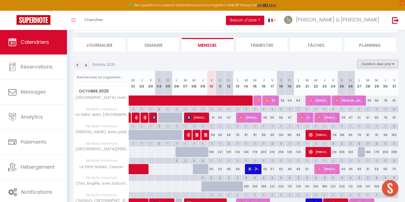
click at [370, 66] on button "Gestion des prix" at bounding box center [377, 64] width 41 height 8
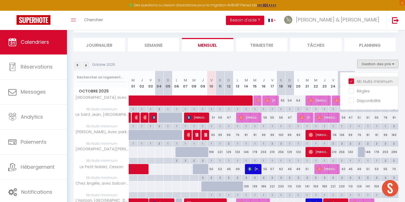
click at [354, 79] on input "Nb Nuits minimum" at bounding box center [374, 81] width 50 height 6
checkbox input "false"
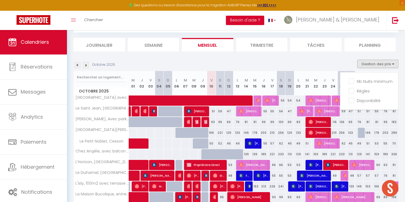
click at [333, 63] on div "Octobre 2025 Gestion des prix Nb Nuits minimum Règles Disponibilité" at bounding box center [236, 65] width 325 height 11
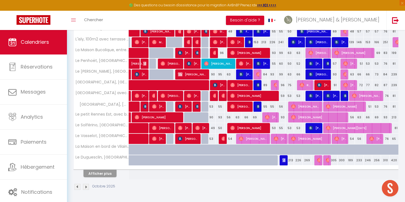
scroll to position [174, 0]
click at [99, 173] on button "Afficher plus" at bounding box center [99, 173] width 33 height 7
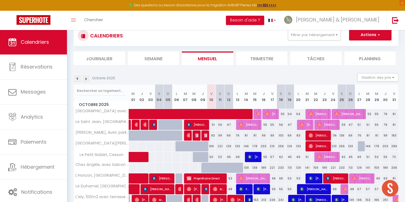
scroll to position [15, 0]
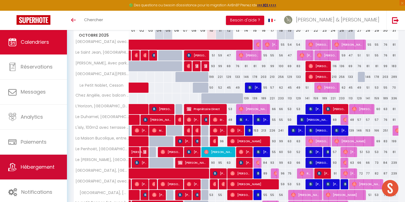
scroll to position [87, 0]
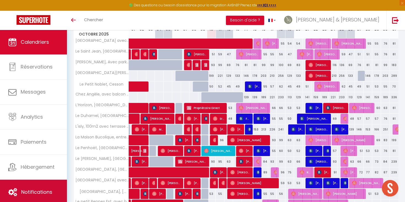
click at [36, 187] on link "Notifications" at bounding box center [33, 192] width 67 height 25
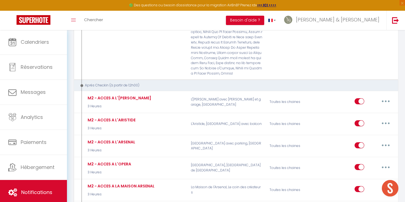
scroll to position [2273, 0]
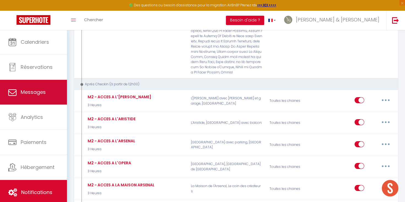
click at [55, 93] on link "Messages" at bounding box center [33, 92] width 67 height 25
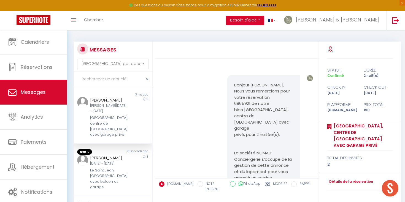
scroll to position [2178, 0]
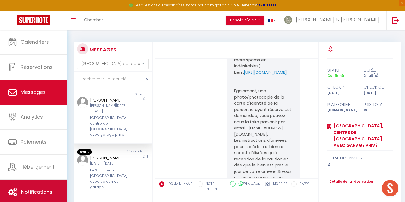
click at [22, 192] on span "Notifications" at bounding box center [36, 192] width 31 height 7
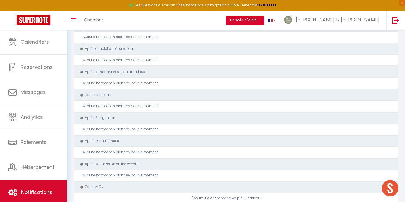
scroll to position [4524, 0]
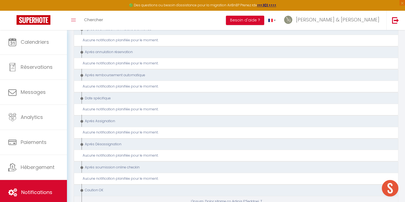
type input "CAUTION VALIDEE"
select select "24"
select select "Immédiat"
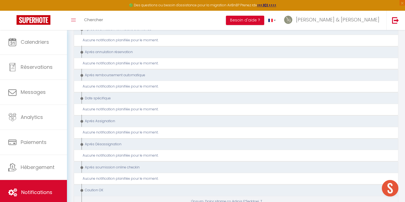
select select "if_deposit_is_paid"
checkbox input "true"
checkbox input "false"
checkbox input "true"
radio input "true"
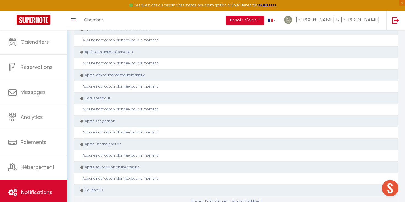
type input "Caution OK"
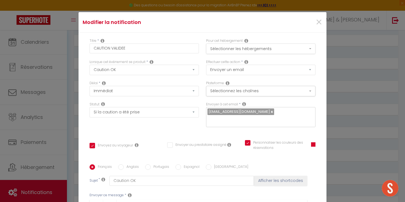
click at [241, 52] on button "Sélectionner les hébergements" at bounding box center [260, 49] width 109 height 10
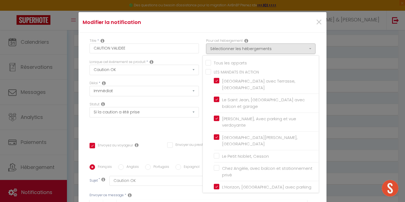
click at [229, 74] on input "LES MANDATS EN ACTION" at bounding box center [262, 72] width 113 height 6
checkbox input "true"
checkbox input "false"
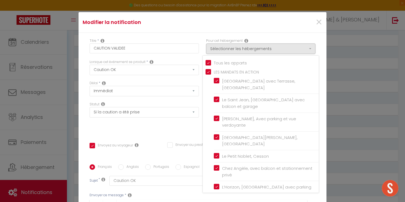
checkbox input "true"
click at [184, 122] on div "Statut Aucun Si la réservation est payée Si réservation non payée Si la caution…" at bounding box center [144, 117] width 117 height 31
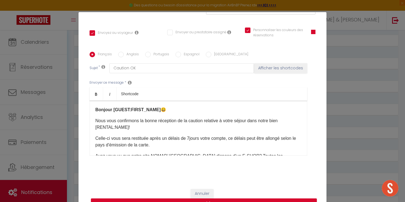
scroll to position [112, 0]
click at [241, 200] on button "Mettre à jour" at bounding box center [204, 204] width 226 height 10
checkbox input "true"
checkbox input "false"
checkbox input "true"
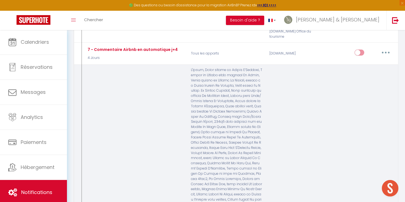
scroll to position [3873, 0]
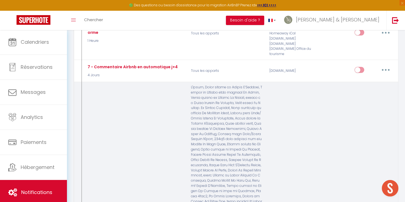
type input "M4 - AVIS VOYAGEURS"
select select "5"
select select "6 Jours"
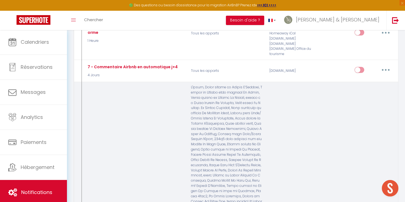
select select "if_booking_is_paid"
checkbox input "true"
checkbox input "false"
radio input "true"
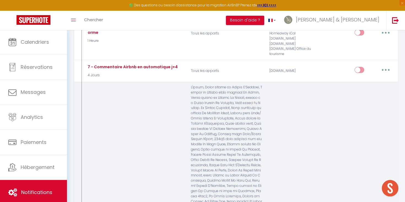
type input "[GUEST:FIRST_NAME], votre avis compte!"
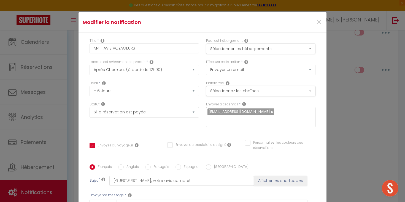
scroll to position [0, 0]
click at [218, 48] on button "Sélectionner les hébergements" at bounding box center [260, 49] width 109 height 10
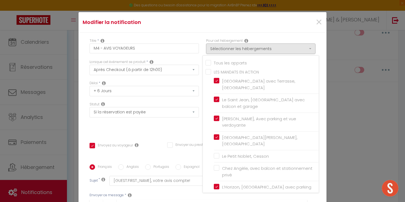
click at [209, 72] on input "LES MANDATS EN ACTION" at bounding box center [262, 72] width 113 height 6
checkbox input "true"
checkbox input "false"
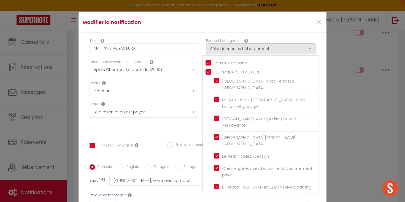
checkbox input "false"
checkbox input "true"
click at [182, 131] on div "Statut Aucun Si la réservation est payée Si réservation non payée Si la caution…" at bounding box center [144, 117] width 117 height 31
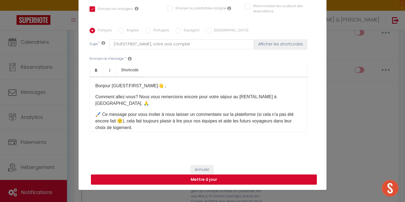
scroll to position [24, 0]
click at [245, 180] on button "Mettre à jour" at bounding box center [204, 180] width 226 height 10
checkbox input "true"
checkbox input "false"
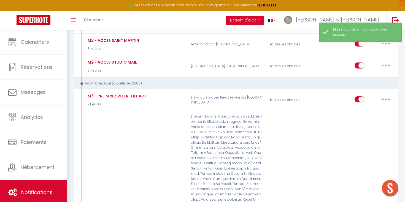
scroll to position [3429, 0]
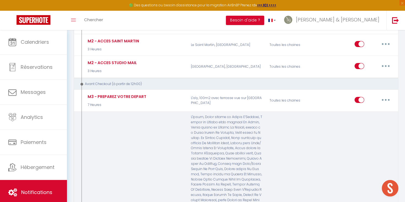
type input "M3 - PREPAREZ VOTRE DEPART"
select select "4"
select select "7 Heures"
select select "if_booking_is_paid"
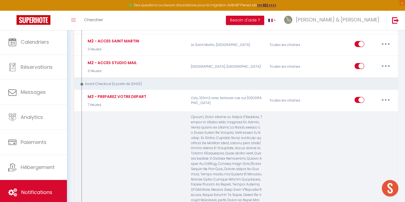
checkbox input "true"
checkbox input "false"
radio input "true"
type input "Procédure pour votre départ - [RENTAL:NAME] - [GUEST:FIRST_NAME] [GUEST:NAME]"
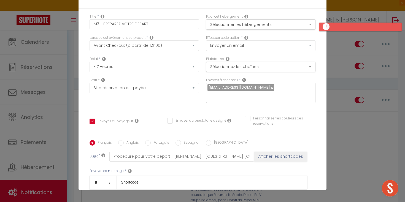
scroll to position [0, 0]
click at [229, 24] on button "Sélectionner les hébergements" at bounding box center [260, 24] width 109 height 10
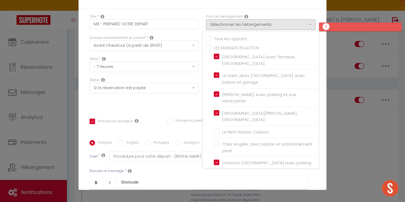
click at [206, 48] on input "LES MANDATS EN ACTION" at bounding box center [262, 48] width 113 height 6
checkbox input "true"
checkbox input "false"
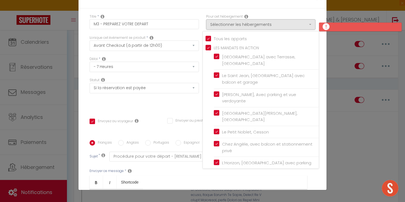
checkbox input "false"
checkbox input "true"
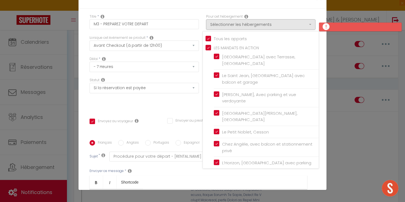
click at [186, 108] on div "Statut Aucun Si la réservation est payée Si réservation non payée Si la caution…" at bounding box center [144, 93] width 117 height 31
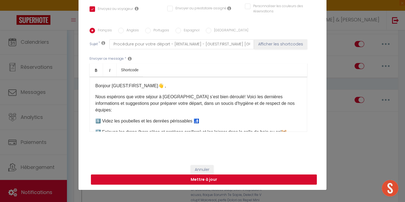
click at [223, 182] on button "Mettre à jour" at bounding box center [204, 180] width 226 height 10
checkbox input "true"
checkbox input "false"
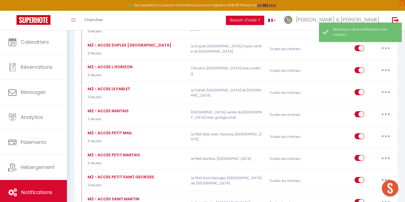
scroll to position [3270, 0]
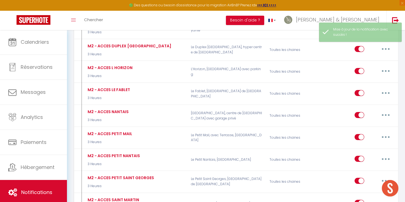
type input "M3 - PREPAREZ VOTRE DEPART"
select select "4"
select select "7 Heures"
select select "if_booking_is_paid"
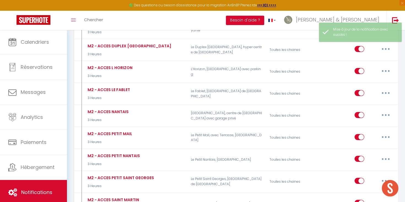
checkbox input "true"
checkbox input "false"
radio input "true"
type input "Procédure pour votre départ - [RENTAL:NAME] - [GUEST:FIRST_NAME] [GUEST:NAME]"
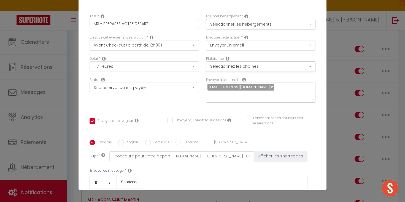
scroll to position [0, 0]
click at [243, 26] on button "Sélectionner les hébergements" at bounding box center [260, 24] width 109 height 10
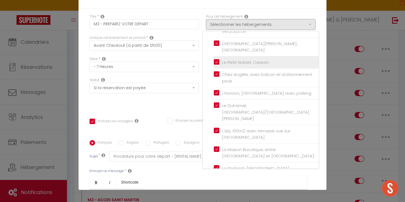
scroll to position [74, 0]
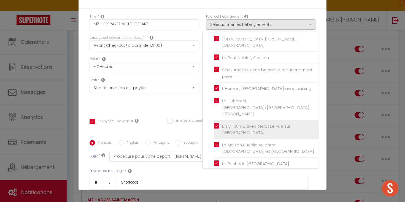
click at [216, 127] on input "L'isly, 100m2 avec terrasse vue sur [GEOGRAPHIC_DATA]" at bounding box center [266, 130] width 105 height 6
checkbox input "false"
checkbox input "true"
checkbox input "false"
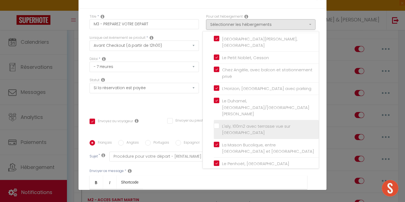
checkbox input "false"
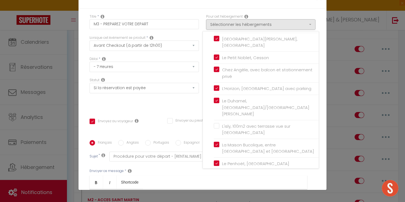
click at [197, 103] on div "Statut Aucun Si la réservation est payée Si réservation non payée Si la caution…" at bounding box center [144, 93] width 117 height 31
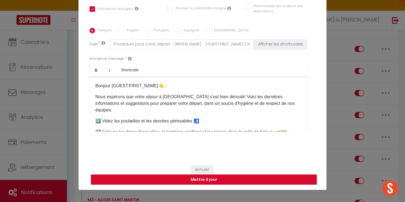
click at [217, 181] on button "Mettre à jour" at bounding box center [204, 180] width 226 height 10
checkbox input "true"
checkbox input "false"
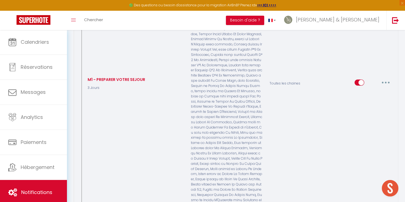
scroll to position [2098, 0]
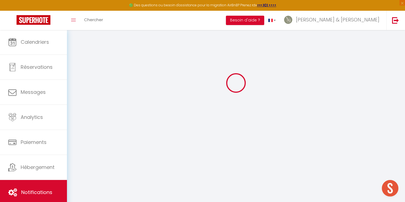
scroll to position [30, 0]
select select
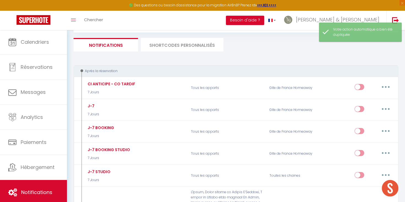
checkbox input "false"
checkbox input "true"
checkbox input "false"
select select
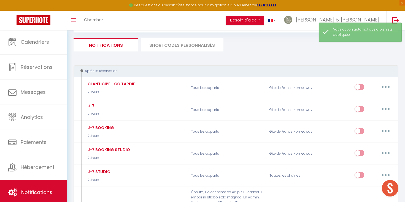
checkbox input "false"
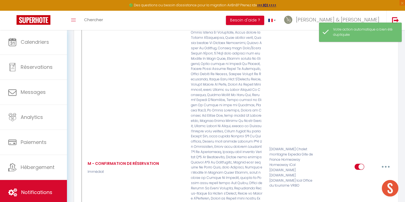
scroll to position [228, 0]
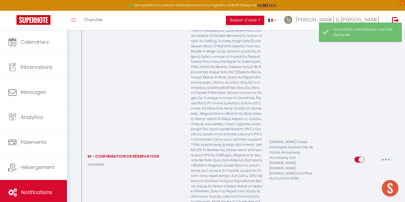
click at [384, 155] on button "button" at bounding box center [385, 159] width 15 height 9
click at [368, 168] on link "Editer" at bounding box center [371, 172] width 41 height 9
type input "M - CONFIRMATION DE RÉSERVATION"
checkbox input "false"
checkbox input "true"
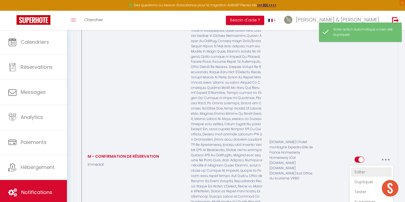
select select "Immédiat"
select select "if_booking_is_paid"
checkbox input "true"
checkbox input "false"
checkbox input "true"
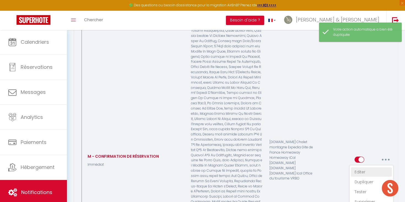
radio input "true"
type input "CONFIRMATION DE RESERVATION - [BOOKING:ID]​ - [GUEST:FIRST_NAME]​"
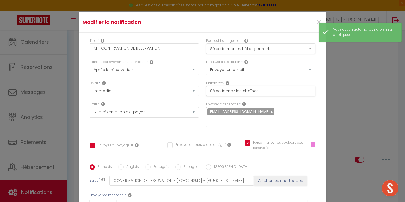
click at [268, 48] on button "Sélectionner les hébergements" at bounding box center [260, 49] width 109 height 10
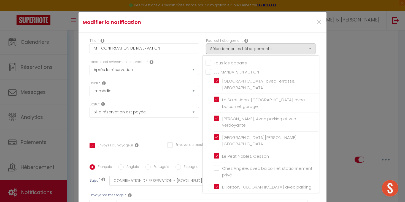
click at [208, 74] on input "LES MANDATS EN ACTION" at bounding box center [262, 72] width 113 height 6
checkbox input "true"
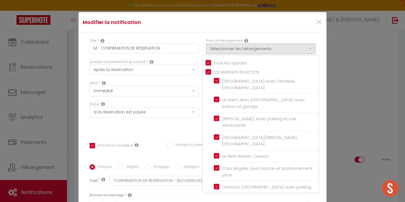
checkbox input "false"
checkbox input "true"
click at [173, 132] on div "Statut Aucun Si la réservation est payée Si réservation non payée Si la caution…" at bounding box center [144, 117] width 117 height 31
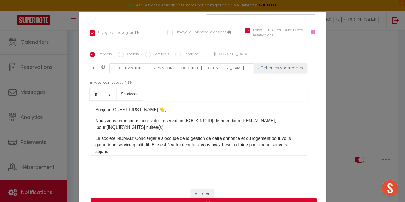
scroll to position [112, 0]
click at [225, 201] on button "Mettre à jour" at bounding box center [204, 204] width 226 height 10
checkbox input "true"
checkbox input "false"
checkbox input "true"
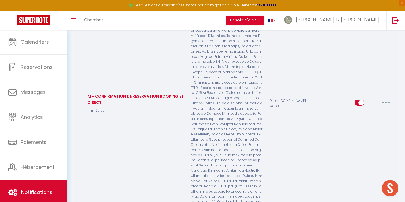
scroll to position [336, 0]
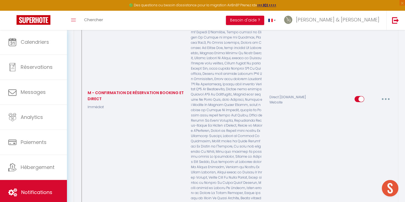
click at [384, 95] on button "button" at bounding box center [385, 99] width 15 height 9
click at [367, 107] on link "Editer" at bounding box center [371, 111] width 41 height 9
type input "M - CONFIRMATION DE RÉSERVATION BOOKING ET DIRECT"
select select "Immédiat"
select select "if_booking_is_paid"
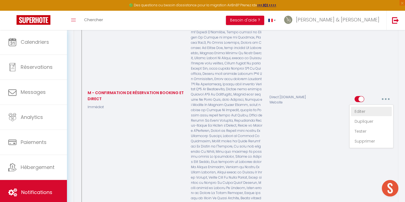
checkbox input "true"
checkbox input "false"
checkbox input "true"
radio input "true"
type input "CONFIRMATION DE RESERVATION - BOOKING"
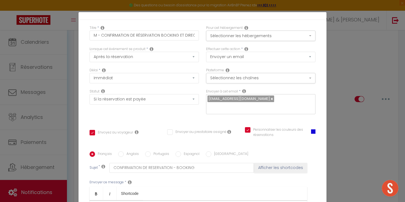
scroll to position [7, 0]
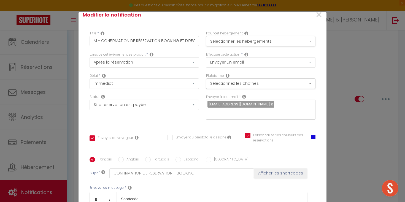
click at [244, 41] on button "Sélectionner les hébergements" at bounding box center [260, 41] width 109 height 10
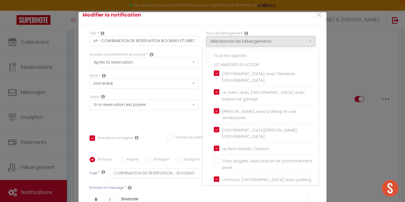
click at [209, 66] on input "LES MANDATS EN ACTION" at bounding box center [262, 64] width 113 height 6
checkbox input "true"
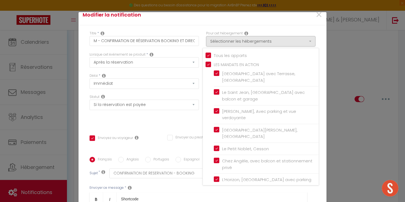
checkbox input "false"
checkbox input "true"
click at [194, 121] on div "Statut Aucun Si la réservation est payée Si réservation non payée Si la caution…" at bounding box center [144, 110] width 117 height 31
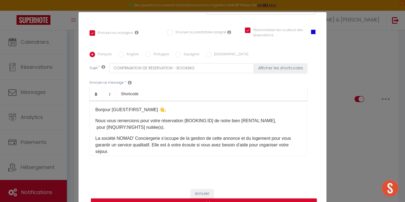
scroll to position [112, 0]
click at [259, 201] on button "Mettre à jour" at bounding box center [204, 204] width 226 height 10
checkbox input "true"
checkbox input "false"
checkbox input "true"
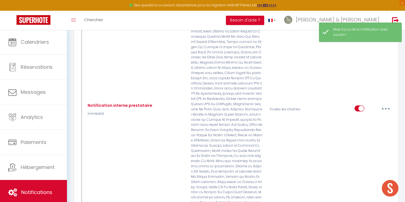
scroll to position [390, 0]
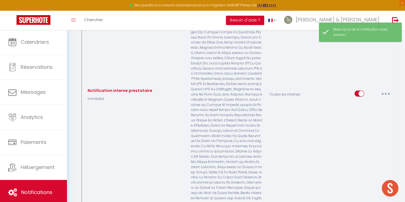
click at [382, 89] on button "button" at bounding box center [385, 93] width 15 height 9
click at [370, 102] on link "Editer" at bounding box center [371, 106] width 41 height 9
type input "Notification interne prestataire"
select select "notification"
select select "Immédiat"
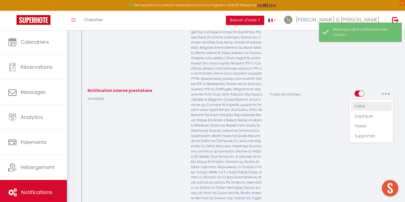
select select
checkbox input "false"
checkbox input "true"
radio input "true"
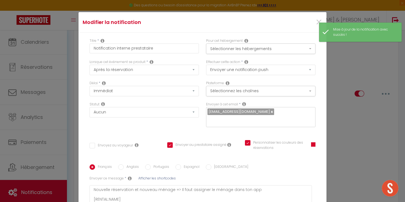
scroll to position [0, 0]
click at [250, 48] on button "Sélectionner les hébergements" at bounding box center [260, 49] width 109 height 10
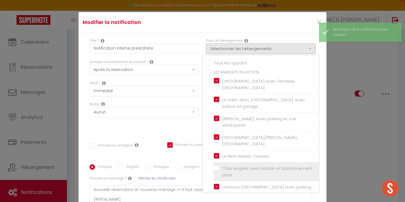
click at [219, 165] on label "Chez Angèle, avec balcon et stationnement privé" at bounding box center [267, 171] width 96 height 13
click at [217, 169] on input "Chez Angèle, avec balcon et stationnement privé" at bounding box center [266, 172] width 105 height 6
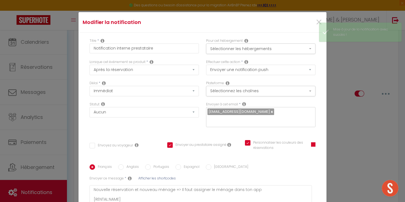
checkbox input "false"
checkbox input "true"
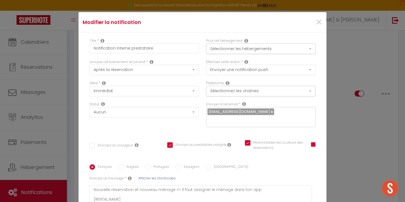
click at [260, 37] on div "Titre * Notification interne prestataire Pour cet hébergement Sélectionner les …" at bounding box center [203, 144] width 248 height 222
click at [253, 51] on button "Sélectionner les hébergements" at bounding box center [260, 49] width 109 height 10
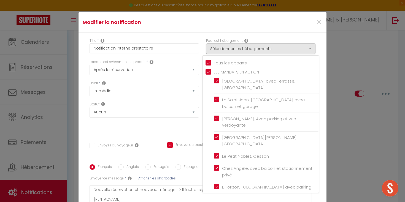
click at [179, 126] on div "Statut Aucun Si la réservation est payée Si réservation non payée Si la caution…" at bounding box center [144, 117] width 117 height 31
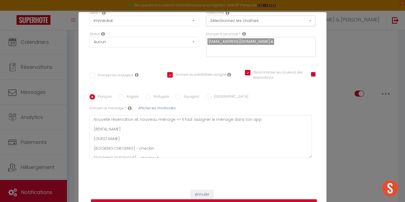
scroll to position [70, 0]
click at [246, 200] on button "Mettre à jour" at bounding box center [204, 205] width 226 height 10
checkbox input "false"
checkbox input "true"
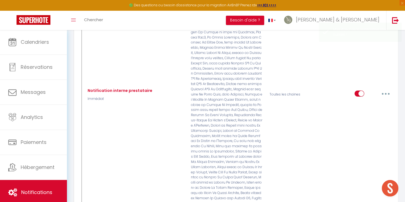
scroll to position [0, 0]
select select
checkbox input "false"
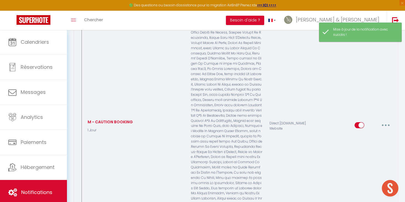
scroll to position [418, 0]
click at [384, 117] on button "button" at bounding box center [385, 121] width 15 height 9
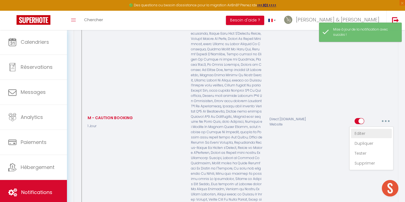
click at [366, 129] on link "Editer" at bounding box center [371, 133] width 41 height 9
type input "M - CAUTION BOOKING"
select select "1 Jour"
select select "if_booking_is_paid"
checkbox input "true"
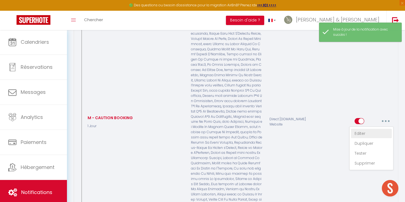
checkbox input "false"
radio input "true"
type input "CAUTION ET CARTE D'IDENTITE"
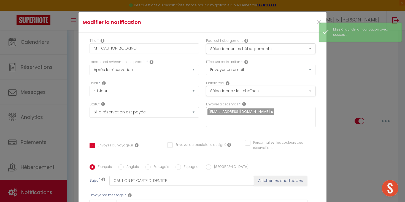
scroll to position [0, 0]
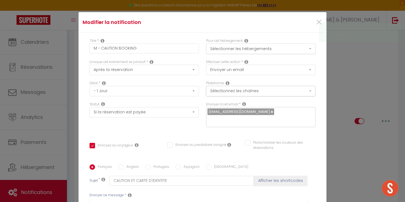
click at [238, 45] on button "Sélectionner les hébergements" at bounding box center [260, 49] width 109 height 10
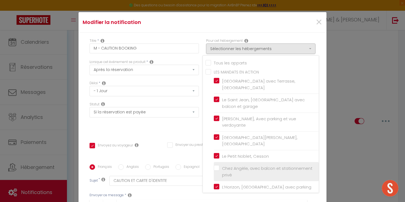
click at [219, 165] on label "Chez Angèle, avec balcon et stationnement privé" at bounding box center [267, 171] width 96 height 13
click at [216, 169] on input "Chez Angèle, avec balcon et stationnement privé" at bounding box center [266, 172] width 105 height 6
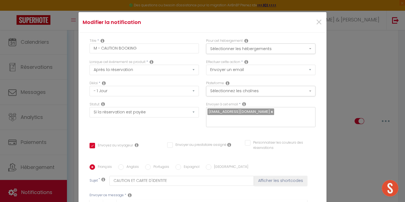
checkbox input "true"
checkbox input "false"
click at [262, 44] on button "Sélectionner les hébergements" at bounding box center [260, 49] width 109 height 10
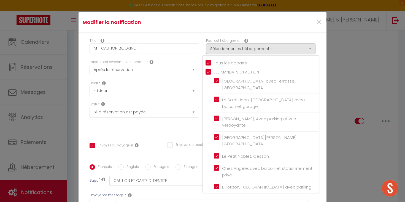
click at [182, 132] on div "Statut Aucun Si la réservation est payée Si réservation non payée Si la caution…" at bounding box center [144, 117] width 117 height 31
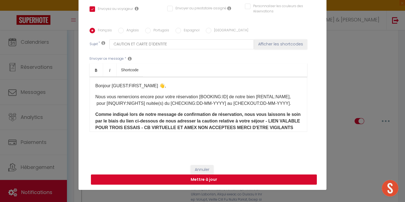
scroll to position [24, 0]
click at [253, 178] on button "Mettre à jour" at bounding box center [204, 180] width 226 height 10
checkbox input "true"
checkbox input "false"
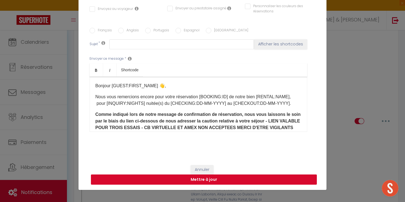
scroll to position [0, 0]
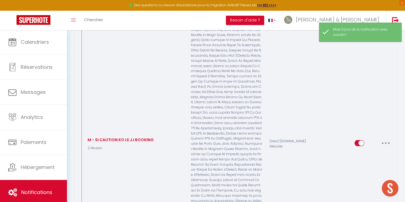
click at [380, 139] on button "button" at bounding box center [385, 143] width 15 height 9
click at [355, 151] on link "Editer" at bounding box center [371, 155] width 41 height 9
type input "M - SI CAUTION KO LE JJ BOOKING"
select select "2 Heures"
select select "if_deposit_not_paid"
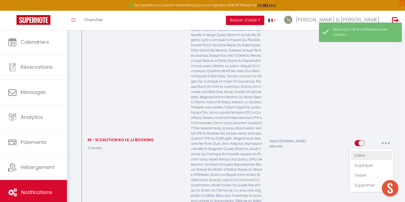
checkbox input "true"
checkbox input "false"
checkbox input "true"
radio input "true"
type input "CAUTION ET CARTE D'IDENTITE"
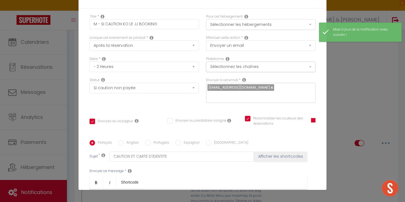
click at [238, 25] on button "Sélectionner les hébergements" at bounding box center [260, 24] width 109 height 10
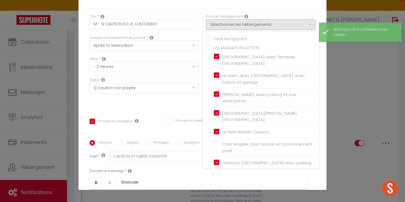
click at [217, 48] on input "LES MANDATS EN ACTION" at bounding box center [262, 48] width 113 height 6
checkbox input "true"
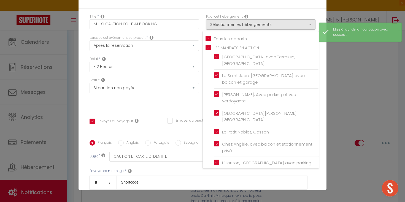
checkbox input "false"
checkbox input "true"
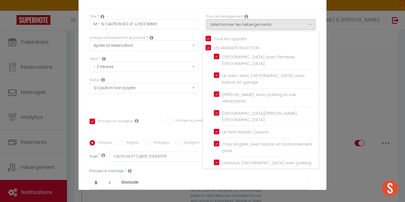
click at [186, 101] on div "Statut Aucun Si la réservation est payée Si réservation non payée Si la caution…" at bounding box center [144, 93] width 117 height 31
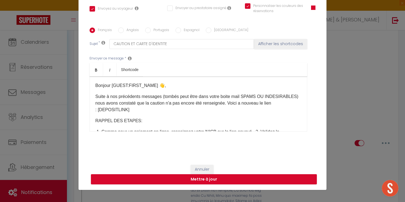
scroll to position [112, 0]
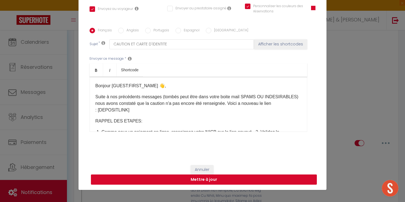
click at [233, 178] on button "Mettre à jour" at bounding box center [204, 180] width 226 height 10
checkbox input "true"
checkbox input "false"
checkbox input "true"
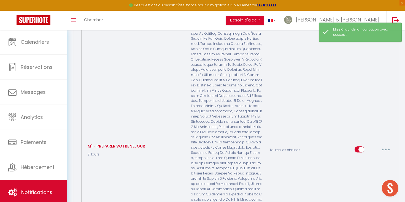
scroll to position [454, 0]
click at [382, 144] on button "button" at bounding box center [385, 148] width 15 height 9
click at [358, 156] on link "Editer" at bounding box center [371, 160] width 41 height 9
type input "M1 - PREPARER VOTRE SEJOUR"
select select "3 Jours"
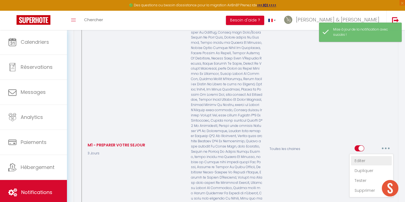
select select "if_booking_is_paid"
checkbox input "true"
checkbox input "false"
radio input "true"
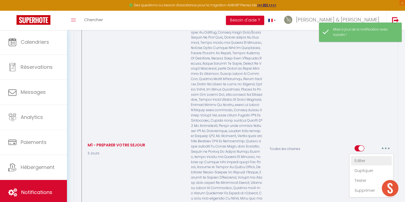
type input "PREPARER VOTRE SEJOUR"
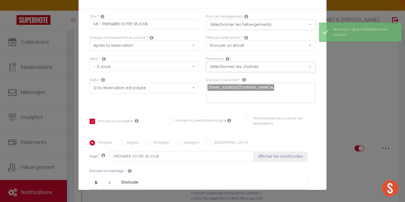
scroll to position [0, 0]
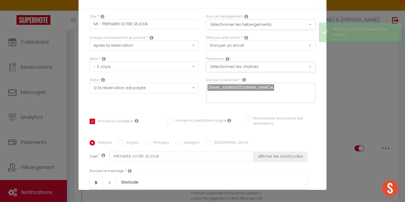
click at [241, 28] on button "Sélectionner les hébergements" at bounding box center [260, 24] width 109 height 10
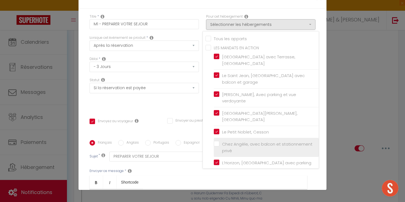
click at [219, 141] on label "Chez Angèle, avec balcon et stationnement privé" at bounding box center [267, 147] width 96 height 13
click at [217, 145] on input "Chez Angèle, avec balcon et stationnement privé" at bounding box center [266, 148] width 105 height 6
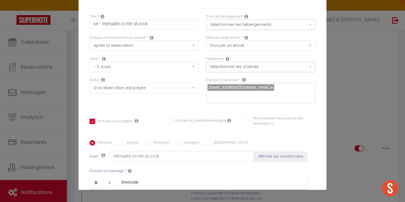
checkbox input "true"
checkbox input "false"
click at [193, 114] on div "Titre * M1 - PREPARER VOTRE SEJOUR Pour cet hébergement Sélectionner les héberg…" at bounding box center [203, 141] width 248 height 264
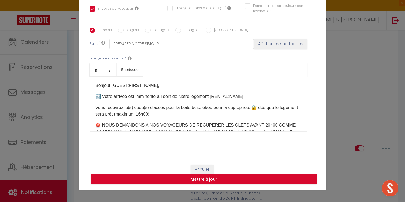
scroll to position [112, 0]
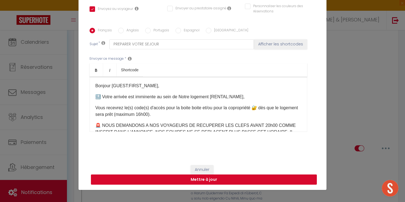
click at [232, 179] on button "Mettre à jour" at bounding box center [204, 180] width 226 height 10
checkbox input "true"
checkbox input "false"
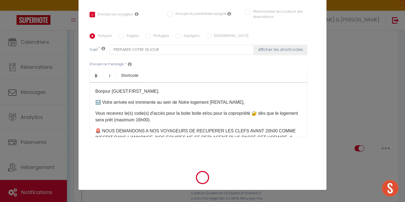
select select "1"
select select
checkbox input "false"
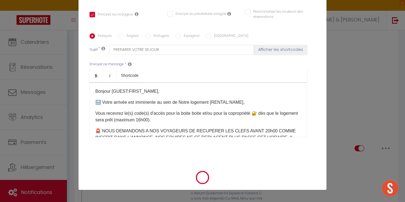
checkbox input "false"
radio input "false"
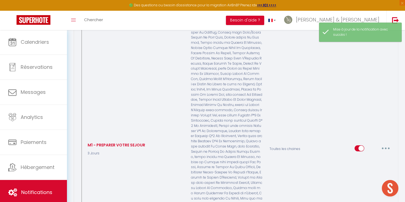
select select
checkbox input "false"
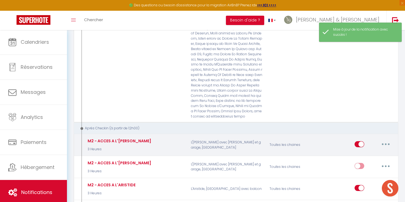
scroll to position [656, 0]
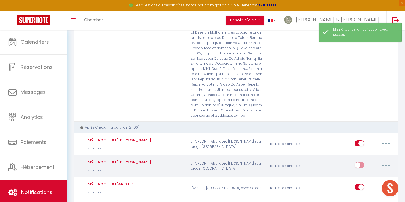
click at [382, 161] on button "button" at bounding box center [385, 165] width 15 height 9
click at [367, 173] on link "Editer" at bounding box center [371, 177] width 41 height 9
type input "M2 - ACCES A L'[PERSON_NAME]"
select select "3"
select select "3 Heures"
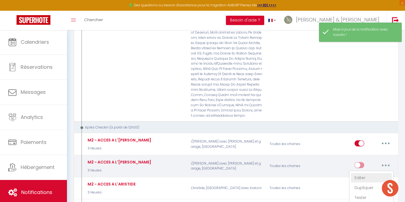
select select "if_deposit_is_paid"
checkbox input "true"
checkbox input "false"
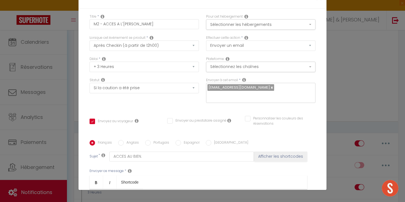
scroll to position [0, 0]
click at [138, 25] on input "M2 - ACCES A L'[PERSON_NAME]" at bounding box center [144, 24] width 109 height 10
drag, startPoint x: 148, startPoint y: 25, endPoint x: 117, endPoint y: 23, distance: 30.6
click at [117, 23] on input "M2 - ACCES A L'[PERSON_NAME]" at bounding box center [144, 24] width 109 height 10
click at [127, 23] on input "M2 - ACCES A L'[PERSON_NAME]" at bounding box center [144, 24] width 109 height 10
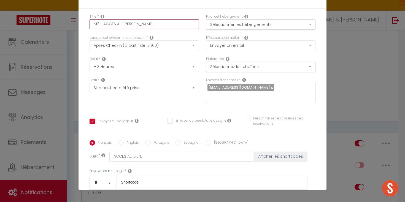
click at [127, 23] on input "M2 - ACCES A L'[PERSON_NAME]" at bounding box center [144, 24] width 109 height 10
click at [223, 26] on button "Sélectionner les hébergements" at bounding box center [260, 24] width 109 height 10
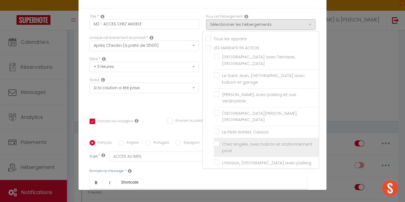
click at [219, 141] on label "Chez Angèle, avec balcon et stationnement privé" at bounding box center [267, 147] width 96 height 13
click at [218, 145] on input "Chez Angèle, avec balcon et stationnement privé" at bounding box center [266, 148] width 105 height 6
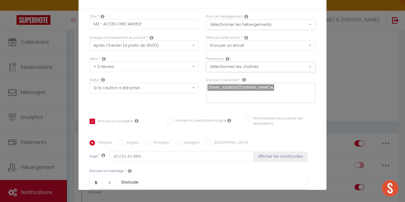
click at [235, 27] on button "Sélectionner les hébergements" at bounding box center [260, 24] width 109 height 10
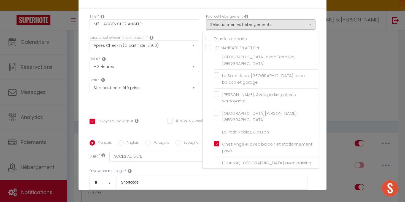
click at [197, 12] on div "Titre * M2 - ACCES CHEZ ANGELE Pour cet hébergement Sélectionner les hébergemen…" at bounding box center [203, 141] width 248 height 264
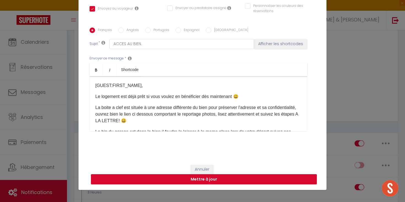
click at [185, 111] on p "La boite a clef est située à une adresse différente du bien pour préserver l'ad…" at bounding box center [198, 114] width 206 height 20
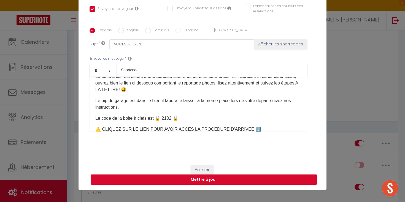
scroll to position [34, 0]
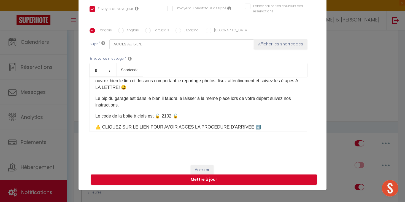
drag, startPoint x: 173, startPoint y: 116, endPoint x: 165, endPoint y: 116, distance: 7.7
click at [165, 116] on p "Le code de la boite à clefs est 🔓 2102 🔓​ ." at bounding box center [198, 116] width 206 height 7
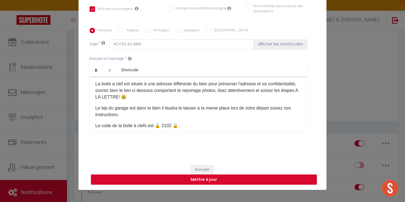
scroll to position [25, 0]
click at [162, 107] on p "Le bip du garage est dans le bien il faudra le laisser à la meme place lors de …" at bounding box center [198, 110] width 206 height 13
click at [117, 110] on p "Le bip du garage est dans le bien il faudra le laisser à la meme place lors de …" at bounding box center [198, 110] width 206 height 13
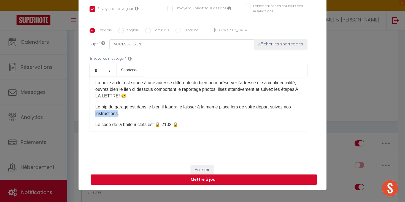
click at [117, 110] on p "Le bip du garage est dans le bien il faudra le laisser à la meme place lors de …" at bounding box center [198, 110] width 206 height 13
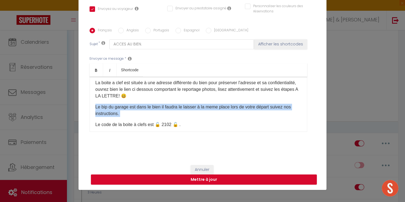
click at [117, 110] on p "Le bip du garage est dans le bien il faudra le laisser à la meme place lors de …" at bounding box center [198, 110] width 206 height 13
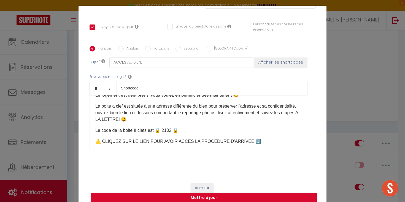
scroll to position [20, 0]
click at [171, 131] on p "Le code de la boite à clefs est 🔓 2102 🔓​ ." at bounding box center [198, 130] width 206 height 7
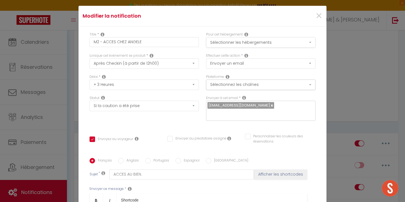
scroll to position [0, 0]
click at [235, 44] on button "Sélectionner les hébergements" at bounding box center [260, 42] width 109 height 10
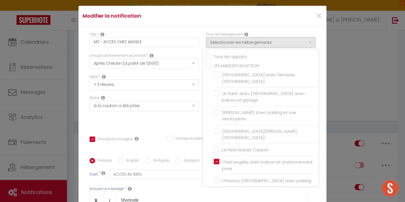
click at [206, 66] on input "LES MANDATS EN ACTION" at bounding box center [262, 66] width 113 height 6
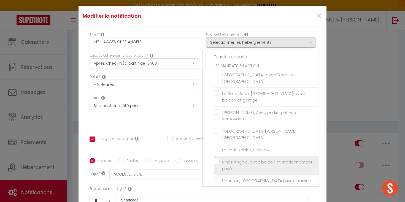
click at [215, 163] on input "Chez Angèle, avec balcon et stationnement privé" at bounding box center [266, 166] width 105 height 6
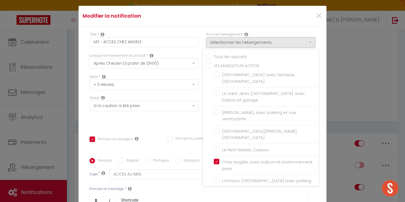
click at [190, 126] on div "Statut Aucun Si la réservation est payée Si réservation non payée Si la caution…" at bounding box center [144, 111] width 117 height 31
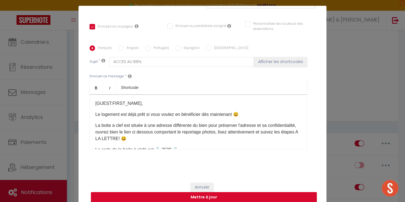
scroll to position [112, 0]
click at [219, 197] on button "Mettre à jour" at bounding box center [204, 198] width 226 height 10
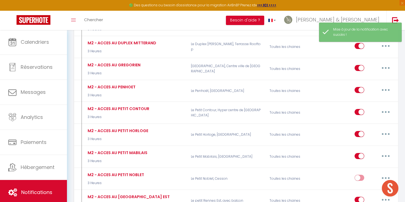
scroll to position [1300, 0]
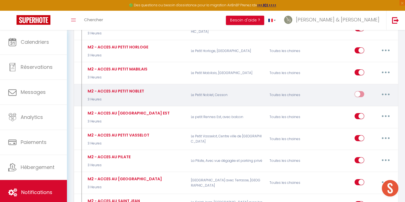
click at [362, 91] on input "checkbox" at bounding box center [360, 95] width 10 height 8
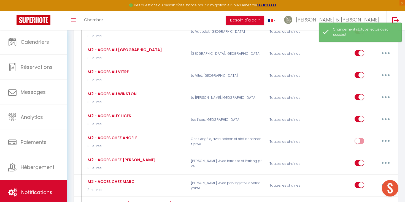
scroll to position [1562, 0]
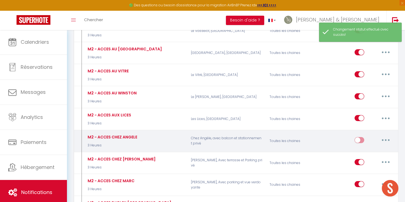
click at [362, 137] on input "checkbox" at bounding box center [360, 141] width 10 height 8
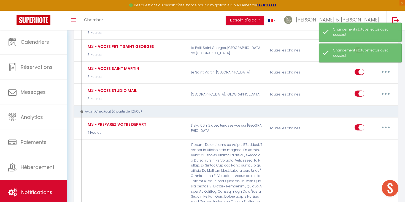
scroll to position [1853, 0]
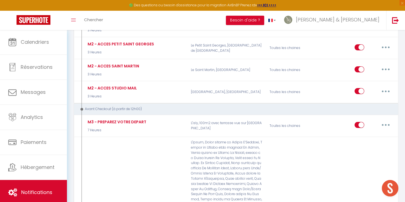
click at [36, 190] on span "Notifications" at bounding box center [36, 192] width 31 height 7
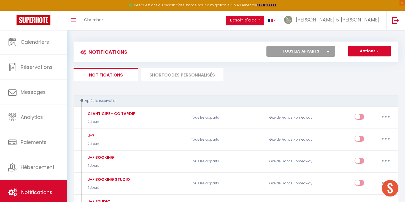
scroll to position [0, 0]
click at [174, 77] on li "SHORTCODES PERSONNALISÉS" at bounding box center [182, 75] width 83 height 14
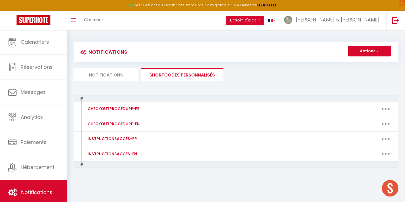
click at [174, 77] on li "SHORTCODES PERSONNALISÉS" at bounding box center [182, 75] width 83 height 14
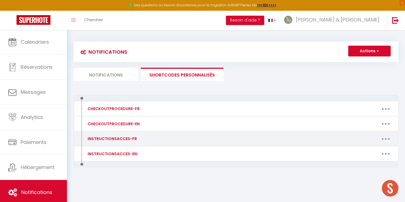
click at [101, 139] on div "INSTRUCTIONSACCES-FR" at bounding box center [111, 139] width 51 height 6
click at [383, 139] on button "button" at bounding box center [385, 138] width 15 height 9
click at [365, 150] on link "Editer" at bounding box center [371, 151] width 41 height 9
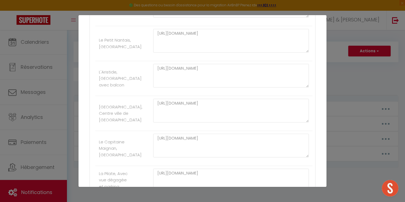
scroll to position [958, 0]
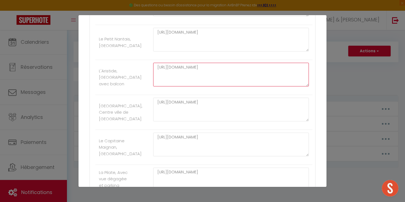
click at [176, 70] on textarea "[URL][DOMAIN_NAME]" at bounding box center [231, 75] width 156 height 24
drag, startPoint x: 189, startPoint y: 66, endPoint x: 150, endPoint y: 60, distance: 39.7
click at [150, 63] on div "[URL][DOMAIN_NAME]" at bounding box center [231, 77] width 163 height 29
click at [166, 66] on textarea "[URL][DOMAIN_NAME]" at bounding box center [231, 75] width 156 height 24
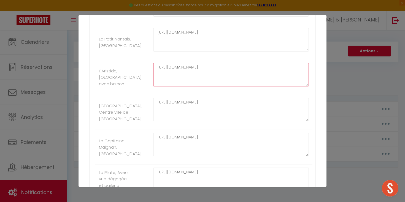
click at [166, 66] on textarea "[URL][DOMAIN_NAME]" at bounding box center [231, 75] width 156 height 24
paste textarea "[URL][DOMAIN_NAME]"
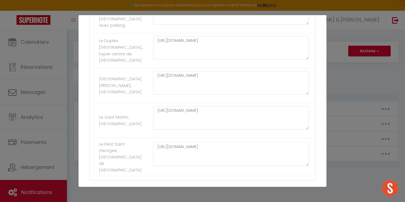
scroll to position [2470, 0]
